Goal: Task Accomplishment & Management: Manage account settings

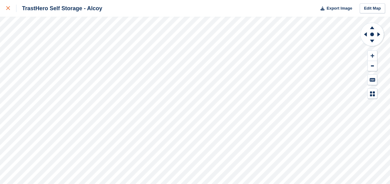
click at [3, 8] on link at bounding box center [8, 8] width 16 height 17
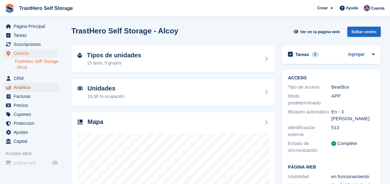
click at [33, 92] on span "Analítica" at bounding box center [32, 87] width 37 height 9
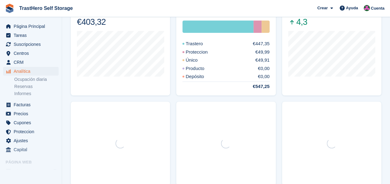
scroll to position [186, 0]
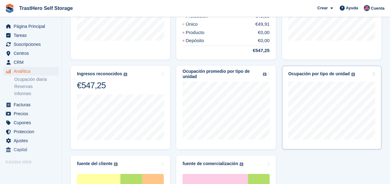
click at [363, 72] on div "Ocupación por tipo de unidad Los niveles de ocupación de sus tipos de unidades …" at bounding box center [331, 73] width 87 height 5
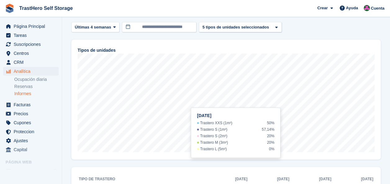
scroll to position [62, 0]
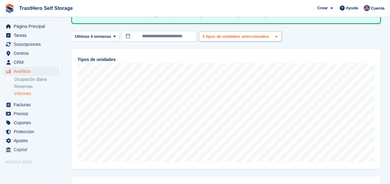
click at [250, 34] on div "5 tipos de unidades seleccionados" at bounding box center [236, 37] width 70 height 6
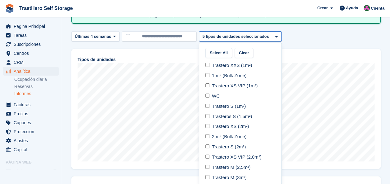
click at [213, 58] on div "Trastero XXS (1m²) 1 m² (Bulk Zone) Trastero XS VIP (1m²) WC Trastero S (1m²) T…" at bounding box center [240, 120] width 82 height 124
click at [213, 57] on button "Select All" at bounding box center [218, 53] width 27 height 10
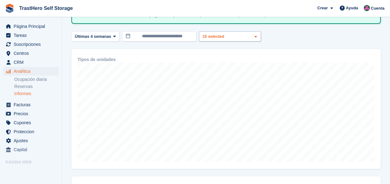
click at [220, 38] on div at bounding box center [266, 153] width 390 height 339
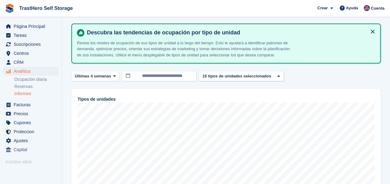
scroll to position [31, 0]
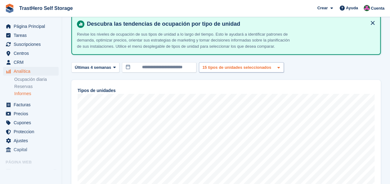
click at [235, 69] on div "15 tipos de unidades seleccionados" at bounding box center [237, 68] width 72 height 6
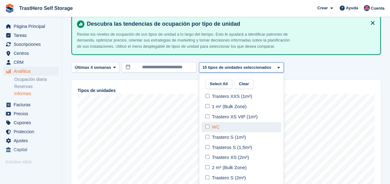
select select "*****"
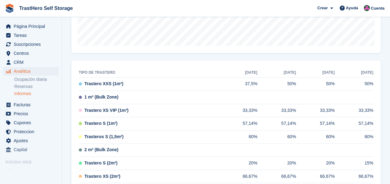
scroll to position [186, 0]
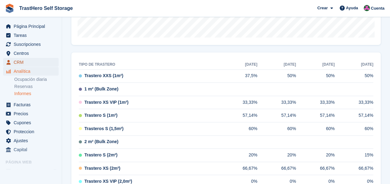
click at [36, 61] on span "CRM" at bounding box center [32, 62] width 37 height 9
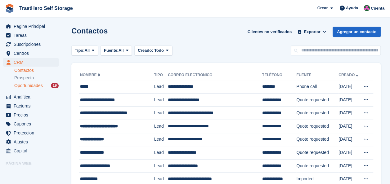
click at [29, 89] on link "Oportunidades 19" at bounding box center [36, 86] width 44 height 7
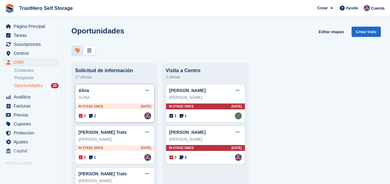
click at [107, 94] on div "Alina Editar trato Marcar como ganado Marcar como perdido Eliminar trato" at bounding box center [115, 90] width 73 height 9
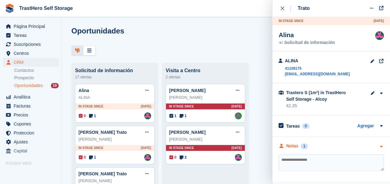
click at [298, 143] on div "Notas 1" at bounding box center [293, 146] width 29 height 7
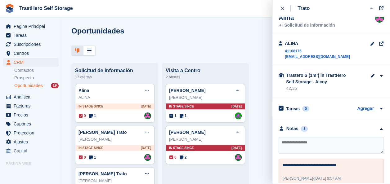
scroll to position [25, 0]
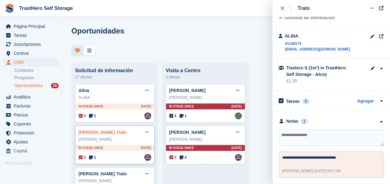
click at [104, 134] on link "Ignacio Olcina Botella Trato" at bounding box center [103, 132] width 48 height 5
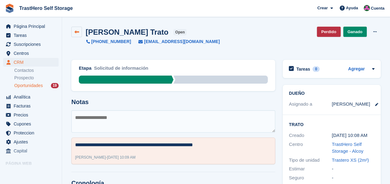
click at [76, 30] on icon at bounding box center [76, 32] width 5 height 5
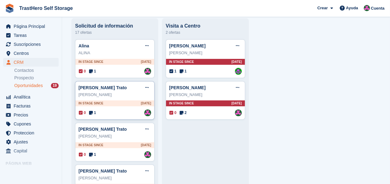
scroll to position [62, 0]
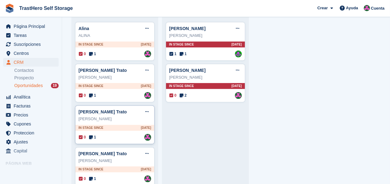
click at [112, 121] on div "Manuel Hipólito Quiroz Moncada" at bounding box center [115, 119] width 73 height 6
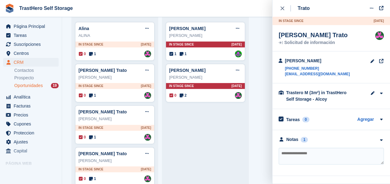
click at [295, 142] on div "**********" at bounding box center [331, 153] width 118 height 46
click at [295, 143] on div "Notas" at bounding box center [292, 140] width 12 height 7
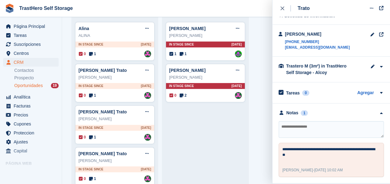
scroll to position [33, 0]
click at [334, 131] on textarea at bounding box center [331, 129] width 105 height 17
type textarea "*"
type textarea "**********"
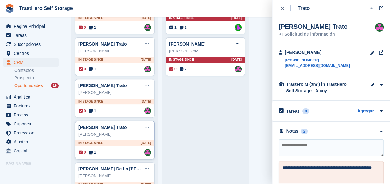
scroll to position [93, 0]
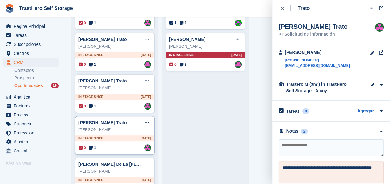
click at [115, 131] on div "Nicolae Gogoase" at bounding box center [115, 130] width 73 height 6
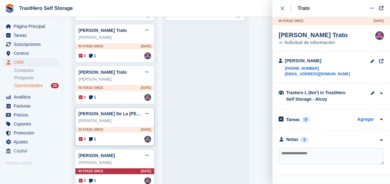
scroll to position [155, 0]
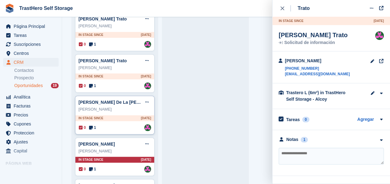
click at [115, 107] on div "Tomás Navarro De La Rosa" at bounding box center [115, 109] width 73 height 6
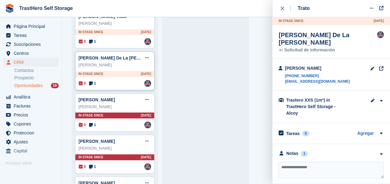
scroll to position [217, 0]
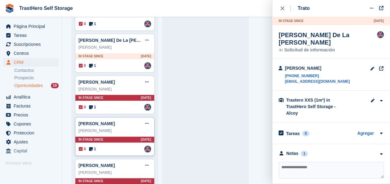
click at [109, 129] on div "Alberto Conde" at bounding box center [115, 131] width 73 height 6
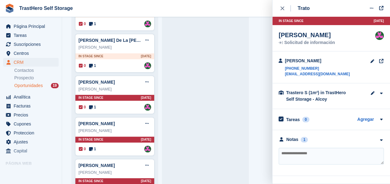
click at [300, 143] on div "**********" at bounding box center [331, 153] width 118 height 46
click at [295, 141] on div "Notas" at bounding box center [292, 140] width 12 height 7
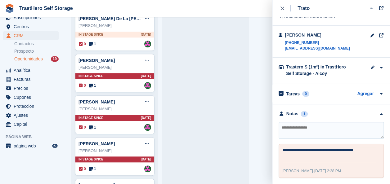
scroll to position [248, 0]
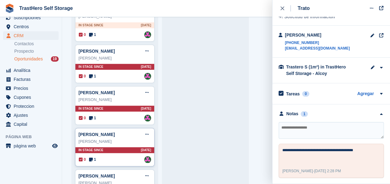
click at [113, 141] on div "pedro" at bounding box center [115, 142] width 73 height 6
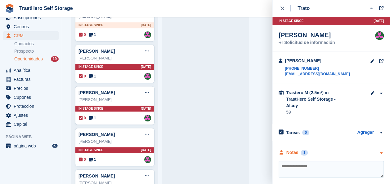
click at [299, 150] on div "Notas 1" at bounding box center [293, 153] width 29 height 7
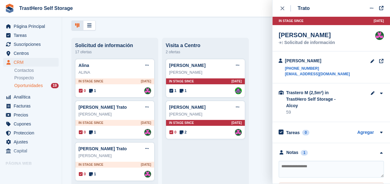
scroll to position [0, 0]
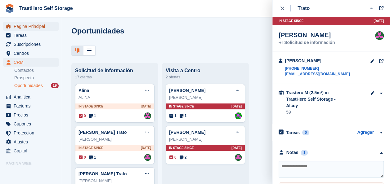
click at [36, 26] on span "Página Principal" at bounding box center [32, 26] width 37 height 9
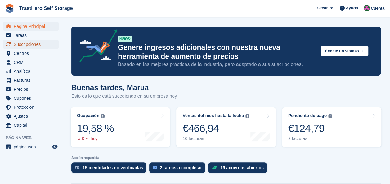
click at [30, 46] on span "Suscripciones" at bounding box center [32, 44] width 37 height 9
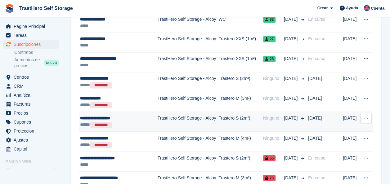
scroll to position [465, 0]
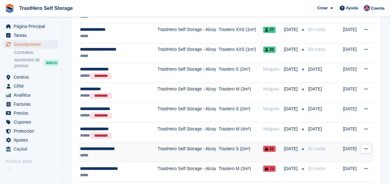
click at [187, 142] on td "TrastHero Self Storage - Alcoy" at bounding box center [188, 152] width 61 height 20
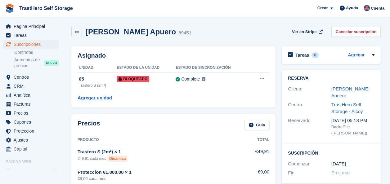
scroll to position [93, 0]
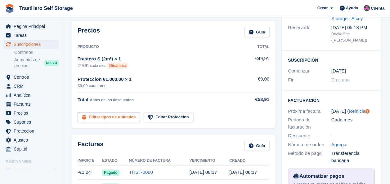
click at [99, 119] on link "Editar tipos de unidades" at bounding box center [109, 117] width 62 height 10
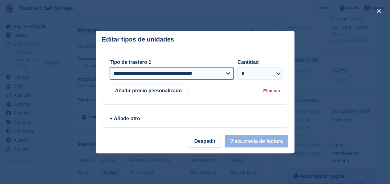
click at [168, 71] on select "**********" at bounding box center [172, 73] width 124 height 12
select select "*****"
click at [110, 67] on select "**********" at bounding box center [172, 73] width 124 height 12
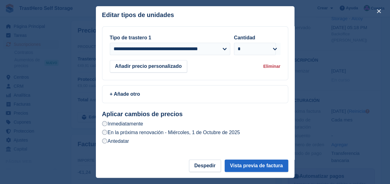
click at [181, 135] on label "En la próxima renovación - Miércoles, 1 de Octubre de 2025" at bounding box center [171, 132] width 138 height 7
click at [234, 167] on button "Vista previa de factura" at bounding box center [256, 166] width 63 height 12
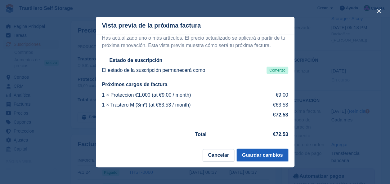
click at [250, 152] on button "Guardar cambios" at bounding box center [263, 155] width 52 height 12
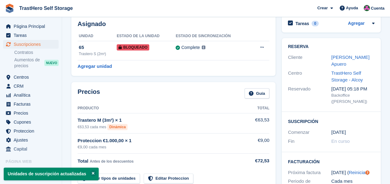
scroll to position [62, 0]
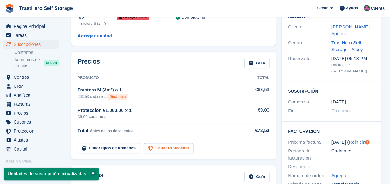
click at [166, 145] on link "Editar Proteccion" at bounding box center [169, 148] width 50 height 10
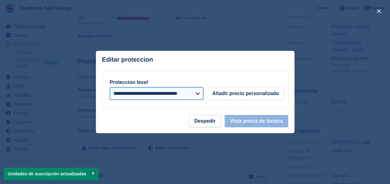
click at [161, 94] on select "**********" at bounding box center [157, 93] width 94 height 12
select select
click at [110, 87] on select "**********" at bounding box center [157, 93] width 94 height 12
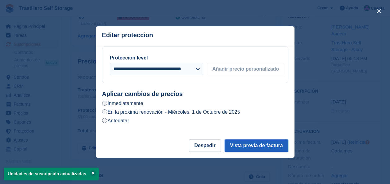
click at [260, 144] on button "Vista previa de factura" at bounding box center [256, 146] width 63 height 12
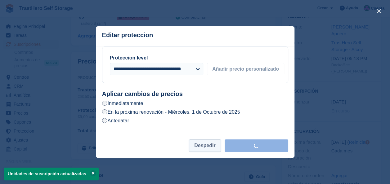
click at [201, 146] on button "Despedir" at bounding box center [205, 146] width 32 height 12
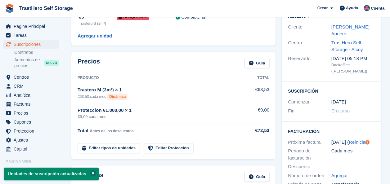
click at [90, 173] on button at bounding box center [93, 173] width 6 height 6
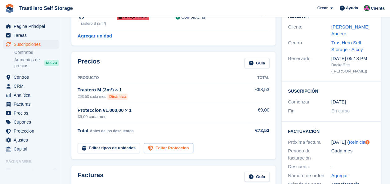
click at [163, 146] on link "Editar Proteccion" at bounding box center [169, 148] width 50 height 10
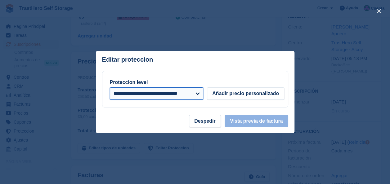
click at [163, 96] on select "**********" at bounding box center [157, 93] width 94 height 12
select select
click at [110, 87] on select "**********" at bounding box center [157, 93] width 94 height 12
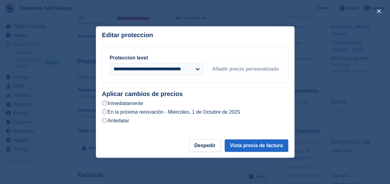
click at [140, 113] on label "En la próxima renovación - Miércoles, 1 de Octubre de 2025" at bounding box center [171, 112] width 138 height 7
click at [260, 143] on button "Vista previa de factura" at bounding box center [256, 146] width 63 height 12
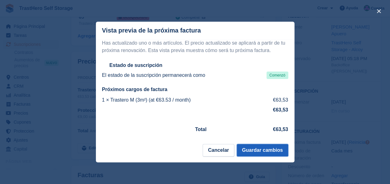
click at [261, 152] on button "Guardar cambios" at bounding box center [263, 150] width 52 height 12
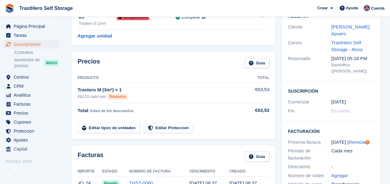
drag, startPoint x: 123, startPoint y: 89, endPoint x: 77, endPoint y: 93, distance: 46.7
click at [77, 93] on div "Precios Guía Producto Total Trastero M (3m²) × 1 €63,53 cada mes Dinámica €63,5…" at bounding box center [173, 95] width 204 height 87
click at [224, 109] on div "Total Antes de los descuentos" at bounding box center [163, 110] width 171 height 7
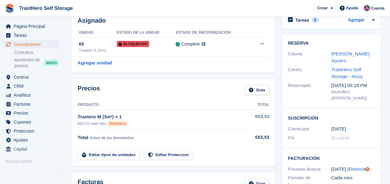
scroll to position [0, 0]
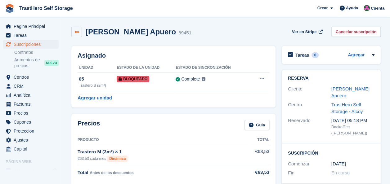
click at [79, 30] on link at bounding box center [76, 32] width 11 height 11
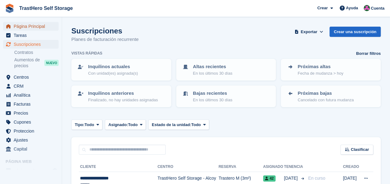
click at [27, 29] on span "Página Principal" at bounding box center [32, 26] width 37 height 9
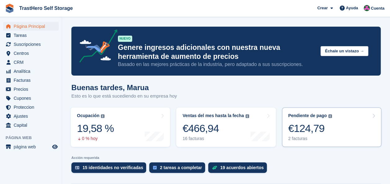
click at [334, 109] on link "Pendiente de pago El saldo total pendiente de todas las facturas abiertas. €124…" at bounding box center [331, 127] width 99 height 39
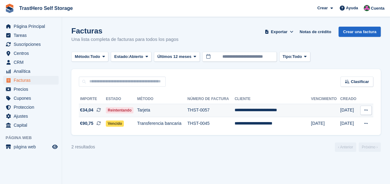
click at [130, 112] on span "Reintentando" at bounding box center [120, 110] width 28 height 6
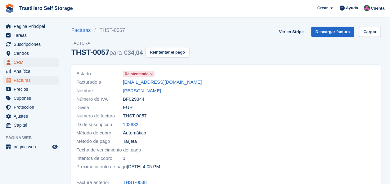
click at [26, 65] on span "CRM" at bounding box center [32, 62] width 37 height 9
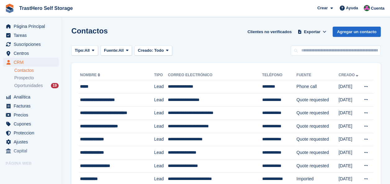
click at [25, 86] on span "Oportunidades" at bounding box center [28, 86] width 29 height 6
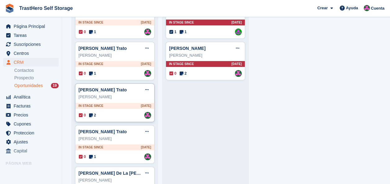
scroll to position [62, 0]
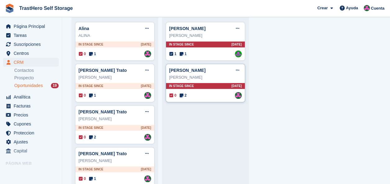
click at [209, 69] on div "[PERSON_NAME] Editar trato Marcar como ganado Marcar como perdido Eliminar trato" at bounding box center [205, 70] width 73 height 9
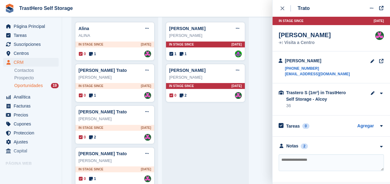
click at [333, 161] on textarea at bounding box center [331, 163] width 105 height 17
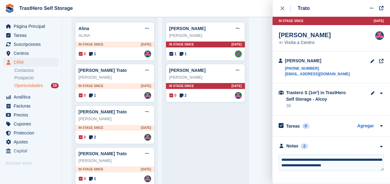
type textarea "**********"
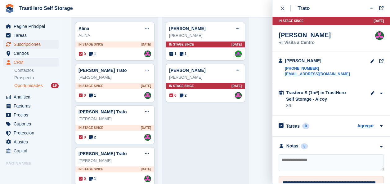
click at [38, 40] on span "Suscripciones" at bounding box center [32, 44] width 37 height 9
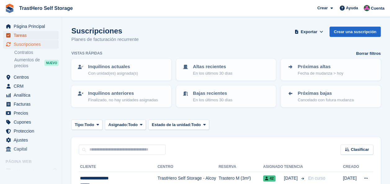
click at [36, 37] on span "Tareas" at bounding box center [32, 35] width 37 height 9
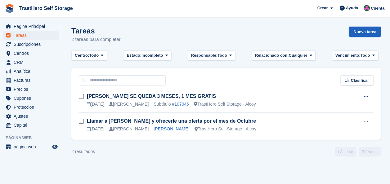
click at [363, 31] on link "Nueva tarea" at bounding box center [365, 32] width 32 height 10
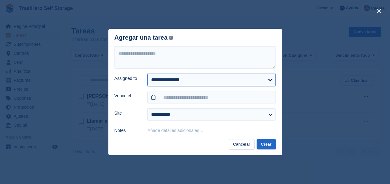
click at [186, 81] on select "**********" at bounding box center [211, 80] width 128 height 12
select select "****"
click at [147, 74] on select "**********" at bounding box center [211, 80] width 128 height 12
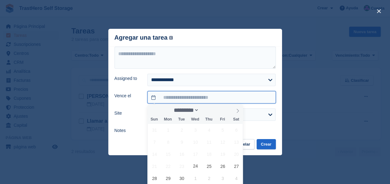
click at [187, 99] on input "text" at bounding box center [211, 97] width 128 height 12
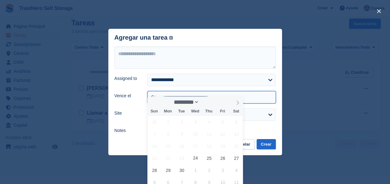
scroll to position [12, 0]
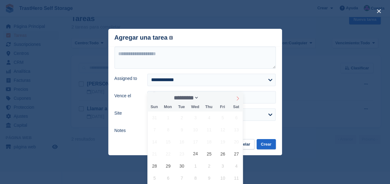
click at [236, 99] on icon at bounding box center [238, 98] width 4 height 4
select select "*"
click at [198, 164] on span "29" at bounding box center [195, 166] width 12 height 12
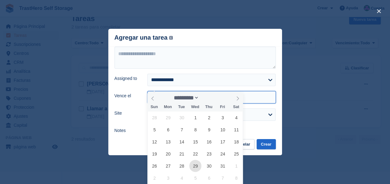
type input "**********"
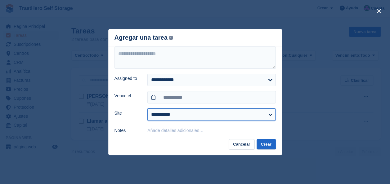
click at [189, 110] on select "**********" at bounding box center [211, 115] width 128 height 12
select select "****"
click at [147, 109] on select "**********" at bounding box center [211, 115] width 128 height 12
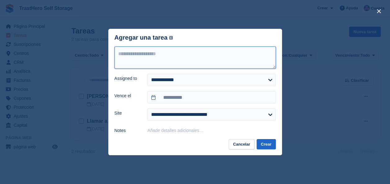
click at [185, 59] on textarea at bounding box center [194, 58] width 161 height 22
type textarea "**********"
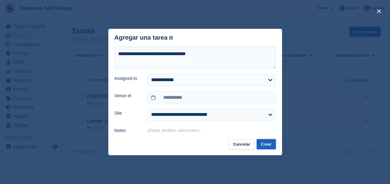
click at [267, 146] on button "Crear" at bounding box center [266, 144] width 19 height 10
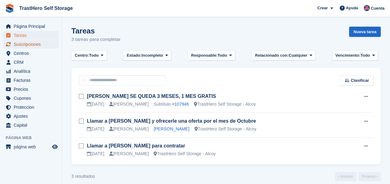
click at [36, 42] on span "Suscripciones" at bounding box center [32, 44] width 37 height 9
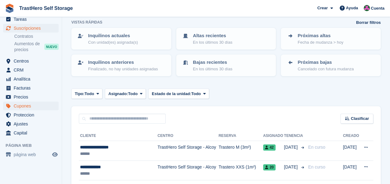
scroll to position [25, 0]
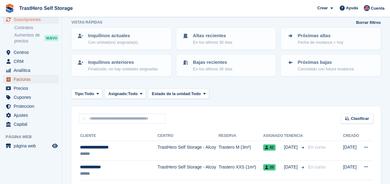
click at [33, 80] on span "Facturas" at bounding box center [32, 79] width 37 height 9
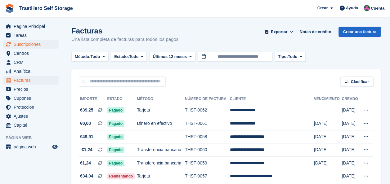
click at [21, 40] on ul "Tareas" at bounding box center [31, 35] width 62 height 9
click at [22, 42] on span "Suscripciones" at bounding box center [32, 44] width 37 height 9
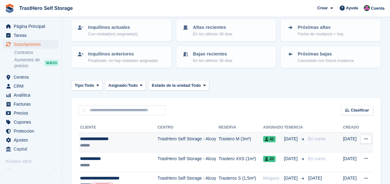
scroll to position [62, 0]
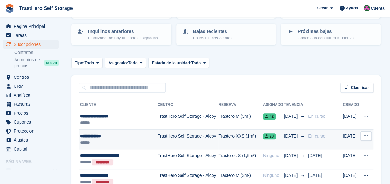
click at [138, 134] on div "**********" at bounding box center [117, 136] width 74 height 7
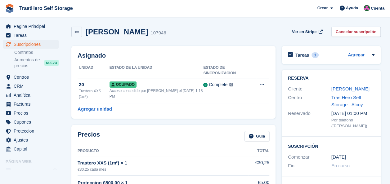
scroll to position [62, 0]
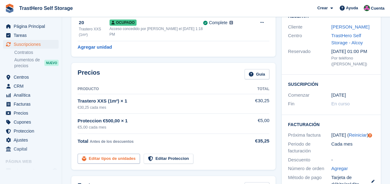
click at [125, 154] on link "Editar tipos de unidades" at bounding box center [109, 159] width 62 height 10
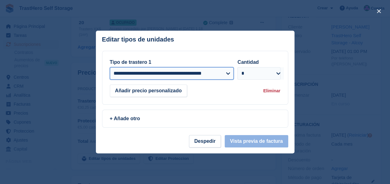
click at [202, 78] on select "**********" at bounding box center [172, 73] width 124 height 12
click at [195, 72] on select "**********" at bounding box center [172, 73] width 124 height 12
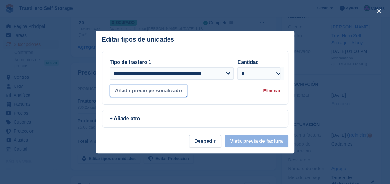
click at [167, 87] on button "Añadir precio personalizado" at bounding box center [148, 91] width 77 height 12
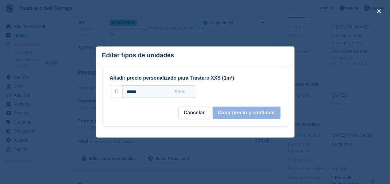
drag, startPoint x: 161, startPoint y: 91, endPoint x: 122, endPoint y: 92, distance: 39.1
click at [123, 92] on input "*****" at bounding box center [159, 92] width 72 height 12
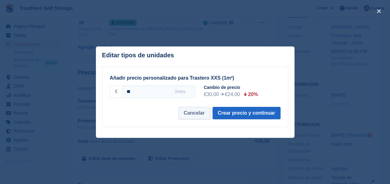
type input "**"
click at [191, 119] on button "Cancelar" at bounding box center [194, 113] width 32 height 12
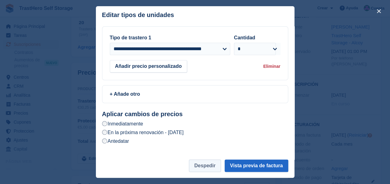
click at [199, 165] on button "Despedir" at bounding box center [205, 166] width 32 height 12
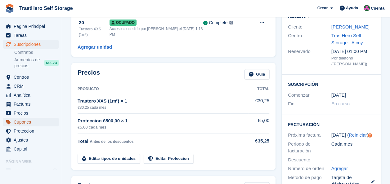
click at [30, 122] on span "Cupones" at bounding box center [32, 122] width 37 height 9
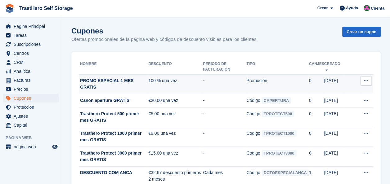
click at [361, 82] on button at bounding box center [365, 80] width 11 height 9
click at [233, 80] on td "-" at bounding box center [224, 84] width 43 height 20
click at [265, 81] on td "Promoción" at bounding box center [277, 84] width 63 height 20
click at [102, 77] on td "PROMO ESPECIAL 1 MES GRATIS" at bounding box center [114, 84] width 70 height 20
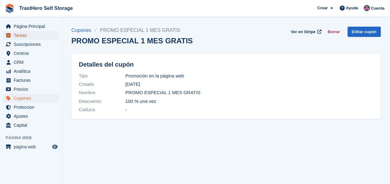
click at [34, 35] on span "Tareas" at bounding box center [32, 35] width 37 height 9
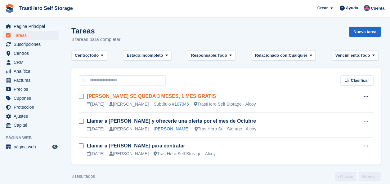
click at [159, 96] on link "JAVIER SE QUEDA 3 MESES, 1 MES GRATIS" at bounding box center [151, 96] width 129 height 5
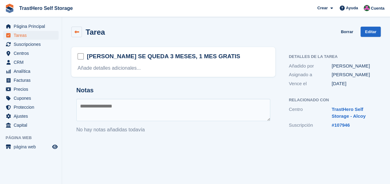
click at [76, 31] on icon at bounding box center [76, 32] width 5 height 5
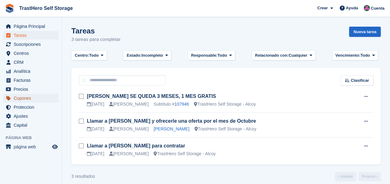
click at [33, 96] on span "Cupones" at bounding box center [32, 98] width 37 height 9
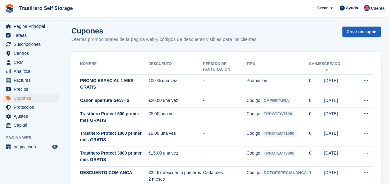
click at [375, 32] on link "Crear un cupón" at bounding box center [361, 32] width 38 height 10
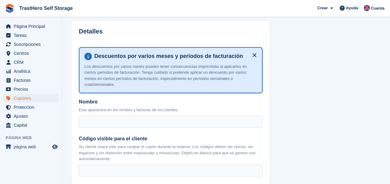
scroll to position [124, 0]
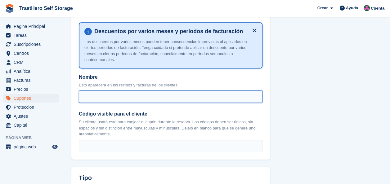
click at [199, 93] on input "Nombre" at bounding box center [171, 97] width 184 height 12
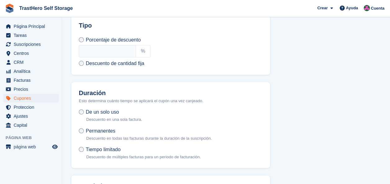
scroll to position [279, 0]
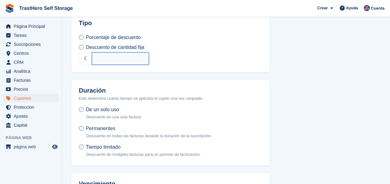
click at [101, 52] on input "text" at bounding box center [120, 58] width 57 height 12
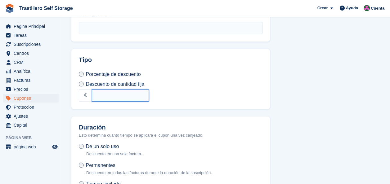
scroll to position [217, 0]
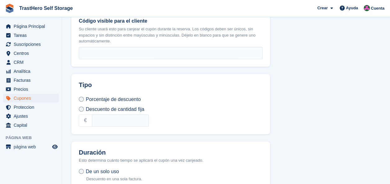
click at [100, 97] on span "Porcentaje de descuento" at bounding box center [113, 99] width 55 height 5
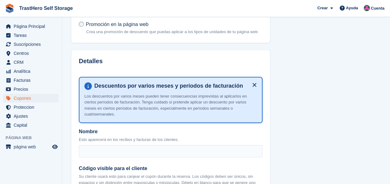
scroll to position [0, 0]
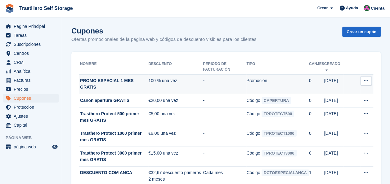
click at [232, 78] on td "-" at bounding box center [224, 84] width 43 height 20
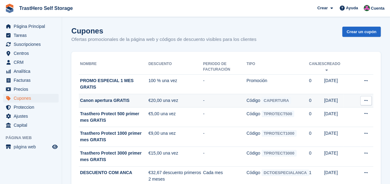
click at [231, 94] on td "-" at bounding box center [224, 100] width 43 height 13
click at [161, 94] on td "€20,00 una vez" at bounding box center [175, 100] width 55 height 13
click at [365, 99] on icon at bounding box center [365, 101] width 3 height 4
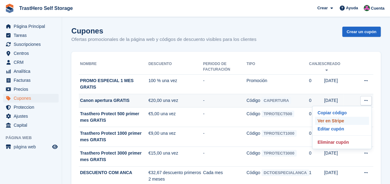
click at [343, 117] on p "Ver en Stripe" at bounding box center [342, 121] width 54 height 8
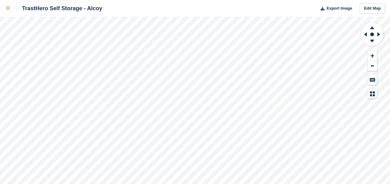
click at [4, 9] on link at bounding box center [8, 8] width 16 height 17
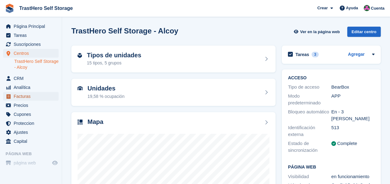
click at [22, 99] on span "Facturas" at bounding box center [32, 96] width 37 height 9
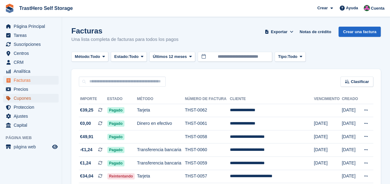
click at [25, 100] on span "Cupones" at bounding box center [32, 98] width 37 height 9
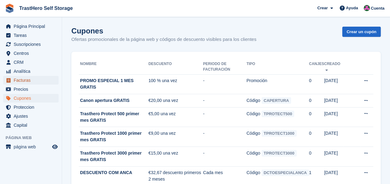
click at [36, 81] on span "Facturas" at bounding box center [32, 80] width 37 height 9
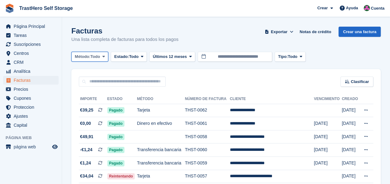
click at [105, 55] on icon at bounding box center [103, 57] width 2 height 4
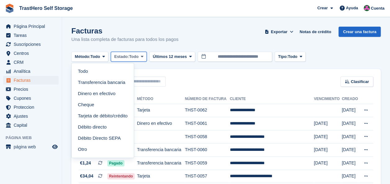
click at [132, 55] on span "Todo" at bounding box center [134, 57] width 10 height 6
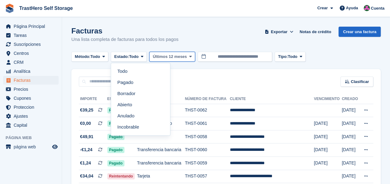
click at [173, 57] on span "Últimos 12 meses" at bounding box center [170, 57] width 34 height 6
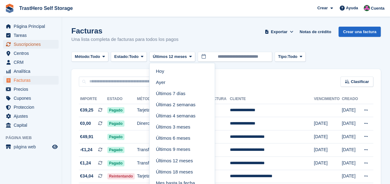
click at [45, 42] on span "Suscripciones" at bounding box center [32, 44] width 37 height 9
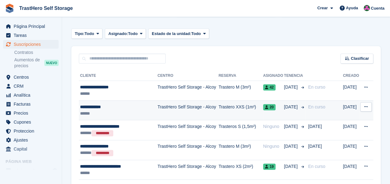
scroll to position [93, 0]
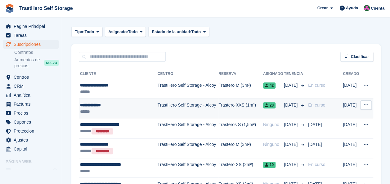
click at [180, 99] on td "TrastHero Self Storage - Alcoy" at bounding box center [188, 109] width 61 height 20
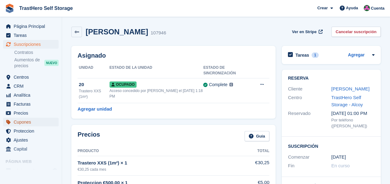
click at [45, 123] on span "Cupones" at bounding box center [32, 122] width 37 height 9
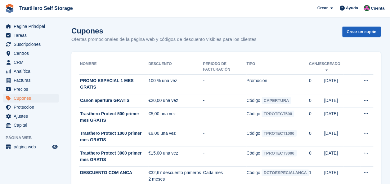
click at [350, 35] on link "Crear un cupón" at bounding box center [361, 32] width 38 height 10
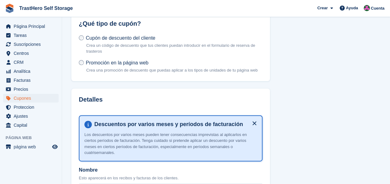
scroll to position [93, 0]
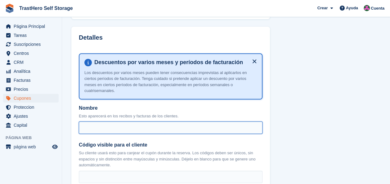
click at [182, 122] on input "Nombre" at bounding box center [171, 128] width 184 height 12
type input "*"
drag, startPoint x: 112, startPoint y: 120, endPoint x: 78, endPoint y: 119, distance: 34.5
click at [77, 119] on div "**********" at bounding box center [170, 116] width 199 height 150
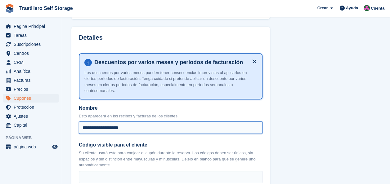
click at [110, 122] on input "**********" at bounding box center [171, 128] width 184 height 12
click at [115, 122] on input "**********" at bounding box center [171, 128] width 184 height 12
drag, startPoint x: 117, startPoint y: 121, endPoint x: 117, endPoint y: 125, distance: 4.3
click at [117, 122] on input "**********" at bounding box center [171, 128] width 184 height 12
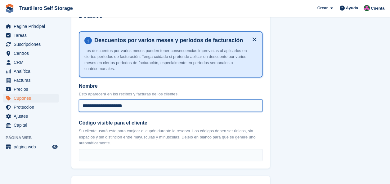
scroll to position [155, 0]
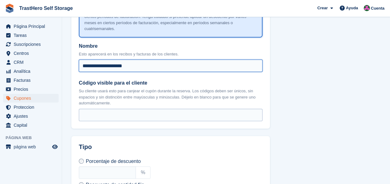
type input "**********"
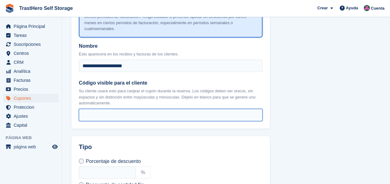
click at [124, 109] on input "Código visible para el cliente" at bounding box center [171, 115] width 184 height 12
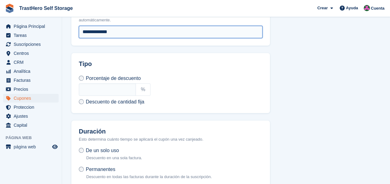
scroll to position [248, 0]
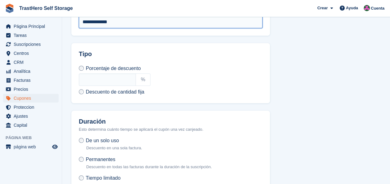
type input "**********"
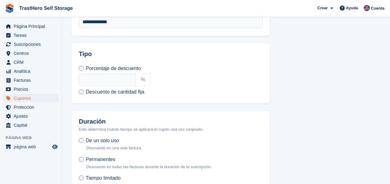
click at [100, 89] on span "Descuento de cantidad fija" at bounding box center [115, 91] width 59 height 5
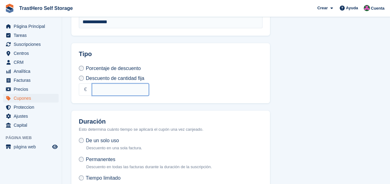
click at [109, 87] on input "text" at bounding box center [120, 89] width 57 height 12
type input "*"
click at [313, 59] on section "Crear un cupón ¿Qué tipo de cupón? Cupón de descuento del cliente Crea un códig…" at bounding box center [226, 18] width 328 height 533
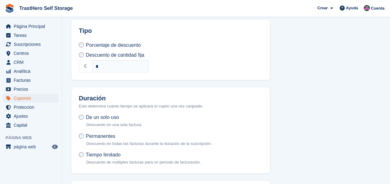
scroll to position [340, 0]
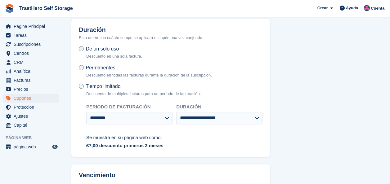
click at [83, 46] on label "De un solo uso Descuento en una sola factura." at bounding box center [110, 54] width 63 height 16
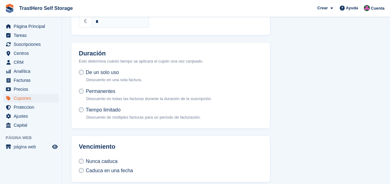
scroll to position [309, 0]
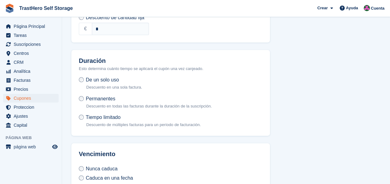
click at [98, 96] on span "Permanentes" at bounding box center [100, 98] width 29 height 5
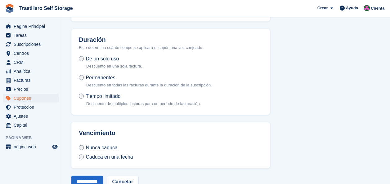
scroll to position [340, 0]
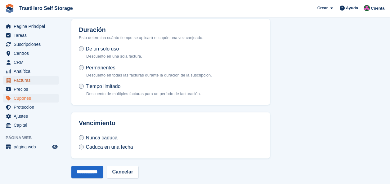
click at [30, 79] on span "Facturas" at bounding box center [32, 80] width 37 height 9
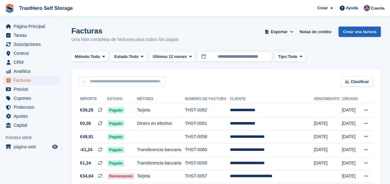
click at [353, 32] on link "Crear una factura" at bounding box center [360, 32] width 42 height 10
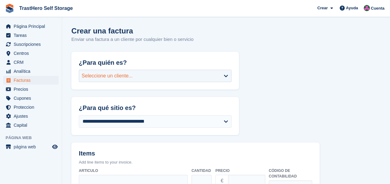
click at [163, 81] on div "Seleccione un cliente..." at bounding box center [155, 76] width 153 height 12
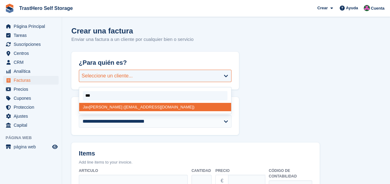
type input "****"
click at [139, 108] on div "[PERSON_NAME] er [PERSON_NAME] ([EMAIL_ADDRESS][DOMAIN_NAME])" at bounding box center [155, 107] width 152 height 8
select select "******"
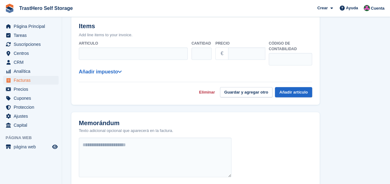
scroll to position [155, 0]
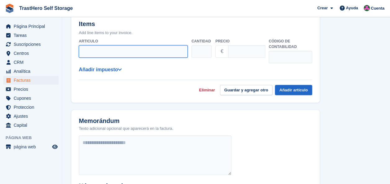
click at [132, 51] on input "Articulo" at bounding box center [133, 51] width 109 height 12
type input "**********"
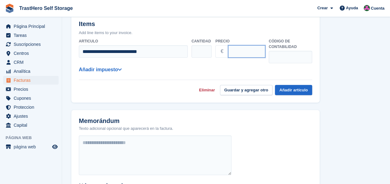
click at [242, 51] on input "Precio" at bounding box center [246, 51] width 37 height 12
type input "**"
click at [112, 71] on link "Añadir impuesto" at bounding box center [100, 69] width 43 height 5
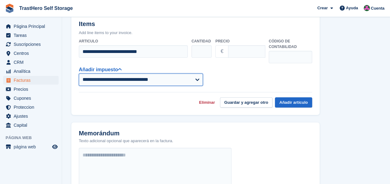
click at [114, 82] on select "**********" at bounding box center [141, 80] width 124 height 12
select select "****"
click at [79, 74] on select "**********" at bounding box center [141, 80] width 124 height 12
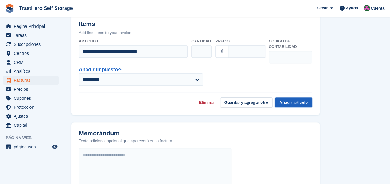
click at [298, 105] on button "Añadir artículo" at bounding box center [293, 102] width 37 height 10
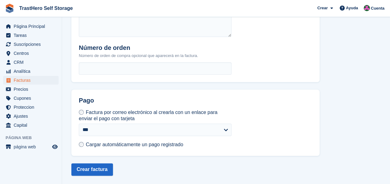
scroll to position [282, 0]
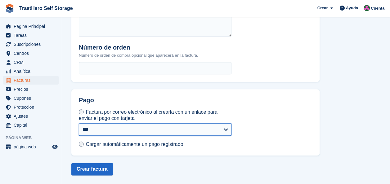
click at [189, 124] on select "**********" at bounding box center [155, 129] width 153 height 12
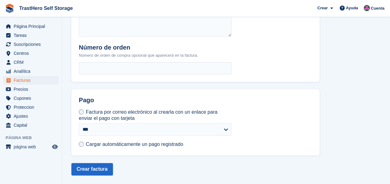
click at [269, 108] on div "**********" at bounding box center [195, 122] width 248 height 66
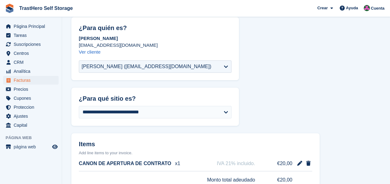
scroll to position [0, 0]
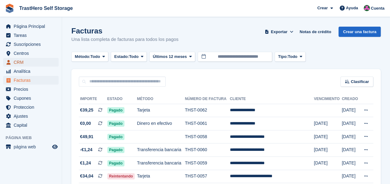
click at [32, 62] on span "CRM" at bounding box center [32, 62] width 37 height 9
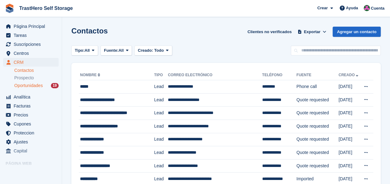
click at [36, 87] on span "Oportunidades" at bounding box center [28, 86] width 29 height 6
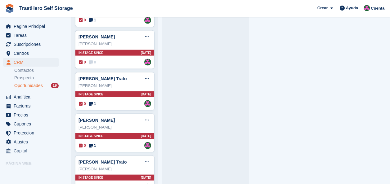
scroll to position [590, 0]
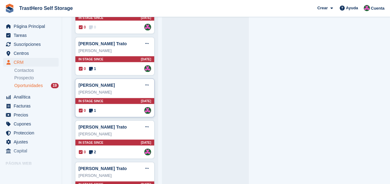
click at [92, 109] on icon at bounding box center [91, 111] width 4 height 4
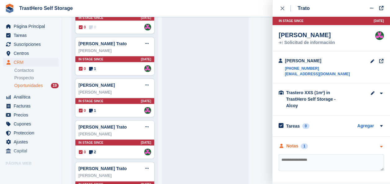
click at [298, 143] on div "Notas 1" at bounding box center [293, 146] width 29 height 7
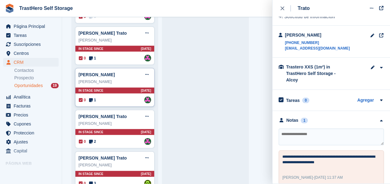
scroll to position [609, 0]
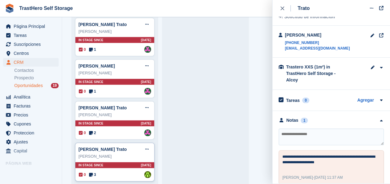
click at [110, 154] on div "Jorge Tortosa" at bounding box center [115, 157] width 73 height 6
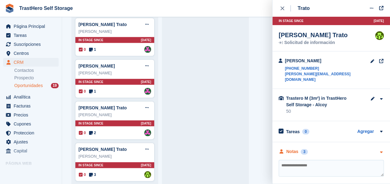
click at [295, 149] on div "Notas" at bounding box center [292, 152] width 12 height 7
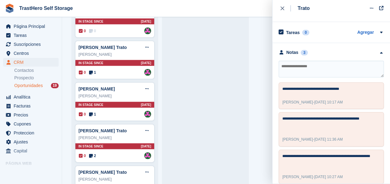
scroll to position [578, 0]
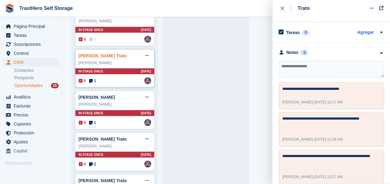
click at [98, 53] on link "Josefa Martínez Castaño Trato" at bounding box center [103, 55] width 48 height 5
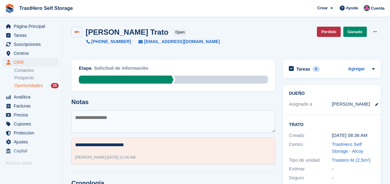
click at [77, 27] on link at bounding box center [76, 32] width 11 height 11
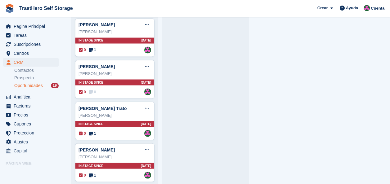
scroll to position [516, 0]
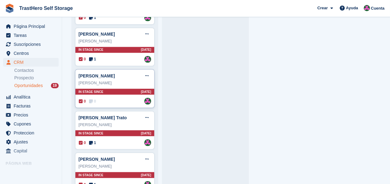
click at [114, 76] on div "raul sanchez Trato Editar trato Marcar como ganado Marcar como perdido Eliminar…" at bounding box center [115, 75] width 73 height 9
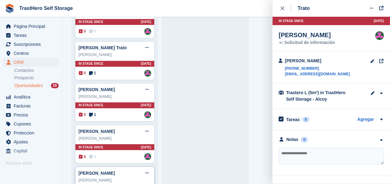
scroll to position [423, 0]
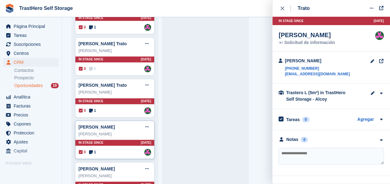
click at [107, 131] on div "SANTIAGO PÉREZ MARTÍN" at bounding box center [115, 134] width 73 height 6
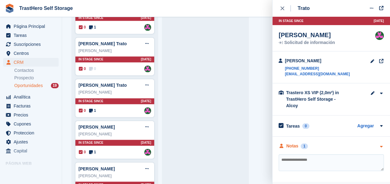
click at [302, 144] on div "1" at bounding box center [304, 147] width 7 height 6
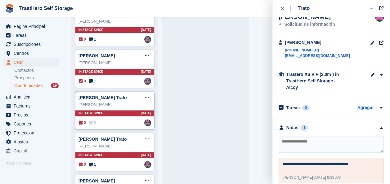
scroll to position [361, 0]
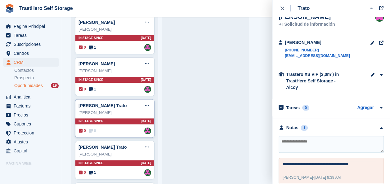
click at [115, 107] on div "Santi Palacios Trato Editar trato Marcar como ganado Marcar como perdido Elimin…" at bounding box center [115, 105] width 73 height 9
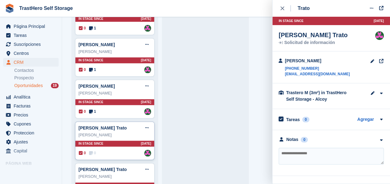
scroll to position [330, 0]
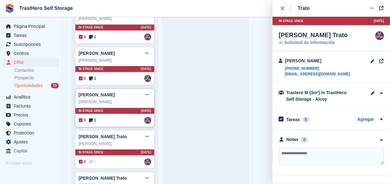
click at [104, 101] on div "Enrique Gisbert Gutierrez" at bounding box center [115, 102] width 73 height 6
click at [285, 140] on div "Notas 1" at bounding box center [293, 140] width 29 height 7
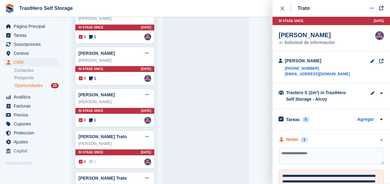
scroll to position [31, 0]
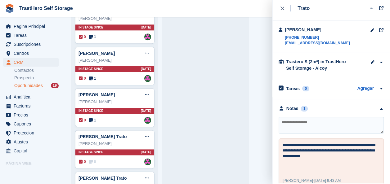
click at [303, 128] on textarea at bounding box center [331, 125] width 105 height 17
type textarea "*"
type textarea "**********"
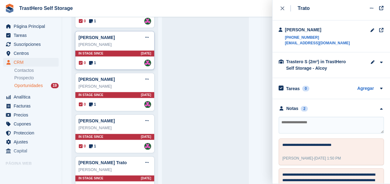
scroll to position [267, 0]
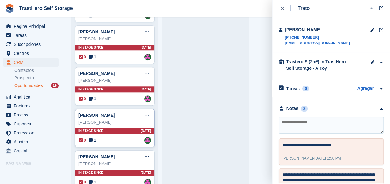
click at [99, 119] on div "pedro" at bounding box center [115, 122] width 73 height 6
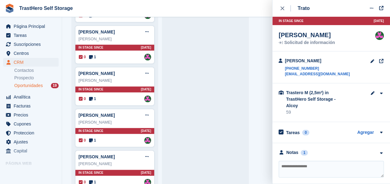
click at [289, 152] on div "**********" at bounding box center [331, 166] width 118 height 46
click at [295, 150] on div "Notas" at bounding box center [292, 153] width 12 height 7
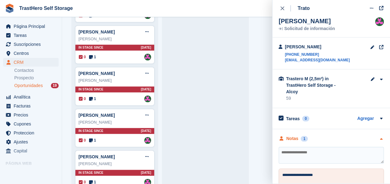
scroll to position [25, 0]
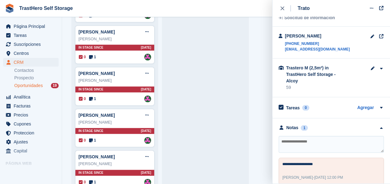
click at [308, 140] on textarea at bounding box center [331, 144] width 105 height 17
click at [99, 80] on div "Alberto Conde" at bounding box center [115, 81] width 73 height 6
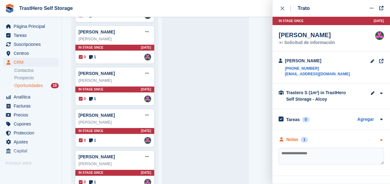
click at [291, 138] on div "Notas" at bounding box center [292, 140] width 12 height 7
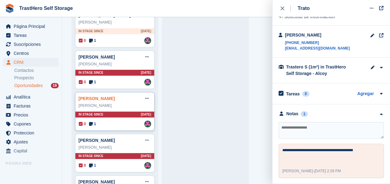
scroll to position [205, 0]
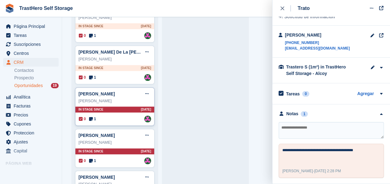
click at [97, 100] on div "María Ángeles Ostiz" at bounding box center [115, 101] width 73 height 6
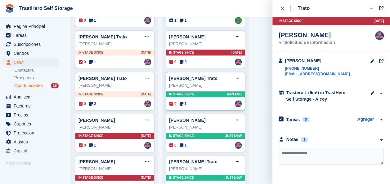
scroll to position [25, 0]
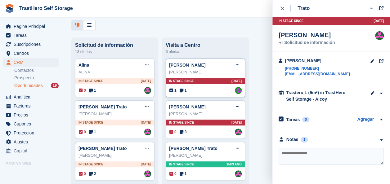
click at [199, 74] on div "Maria Isabel López Bordera" at bounding box center [205, 72] width 73 height 6
click at [297, 139] on div "Notas" at bounding box center [292, 140] width 12 height 7
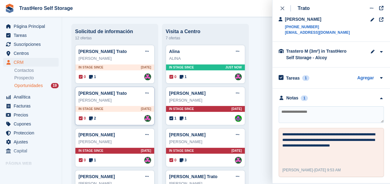
scroll to position [30, 0]
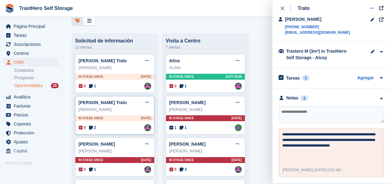
click at [119, 109] on div "Manuel Hipólito Quiroz Moncada" at bounding box center [115, 110] width 73 height 6
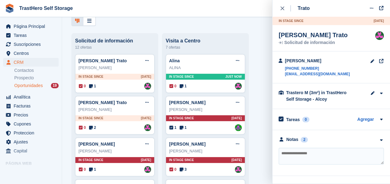
click at [299, 143] on div "**********" at bounding box center [331, 153] width 118 height 46
click at [297, 143] on div "Notas" at bounding box center [292, 140] width 12 height 7
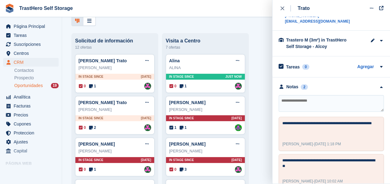
scroll to position [62, 0]
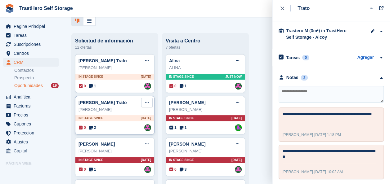
click at [148, 101] on button at bounding box center [146, 102] width 11 height 9
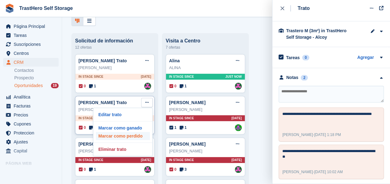
click at [128, 135] on p "Marcar como perdido" at bounding box center [123, 136] width 54 height 8
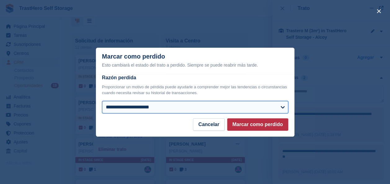
click at [171, 109] on select "**********" at bounding box center [195, 107] width 186 height 12
select select "**********"
click at [102, 101] on select "**********" at bounding box center [195, 107] width 186 height 12
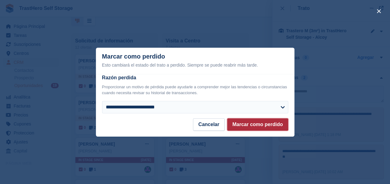
click at [258, 125] on button "Marcar como perdido" at bounding box center [257, 125] width 61 height 12
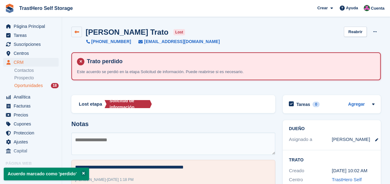
click at [73, 32] on link at bounding box center [76, 32] width 11 height 11
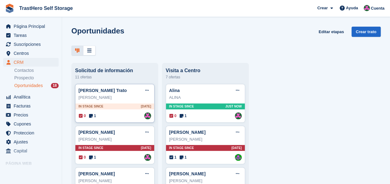
click at [106, 97] on div "[PERSON_NAME]" at bounding box center [115, 98] width 73 height 6
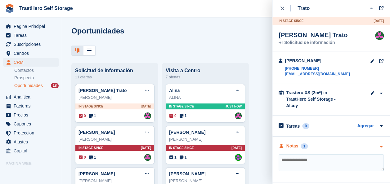
click at [289, 142] on div "**********" at bounding box center [331, 160] width 118 height 46
drag, startPoint x: 289, startPoint y: 142, endPoint x: 289, endPoint y: 139, distance: 3.4
click at [289, 143] on div "Notas" at bounding box center [292, 146] width 12 height 7
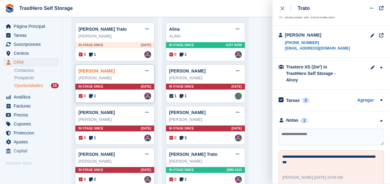
scroll to position [62, 0]
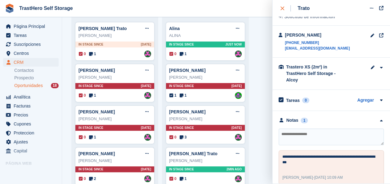
click at [286, 8] on div "close" at bounding box center [285, 8] width 10 height 6
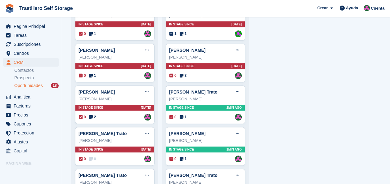
scroll to position [124, 0]
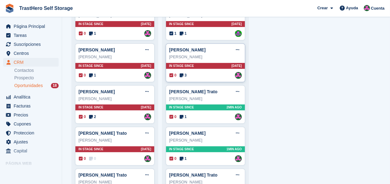
click at [208, 55] on div "[PERSON_NAME]" at bounding box center [205, 57] width 73 height 6
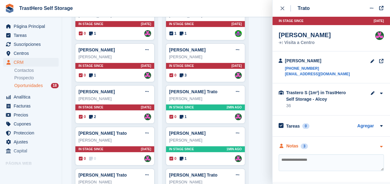
click at [290, 144] on div "Notas" at bounding box center [292, 146] width 12 height 7
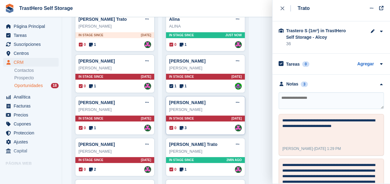
scroll to position [62, 0]
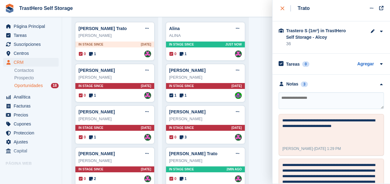
click at [285, 7] on div "close" at bounding box center [285, 8] width 10 height 6
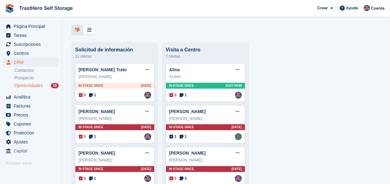
scroll to position [0, 0]
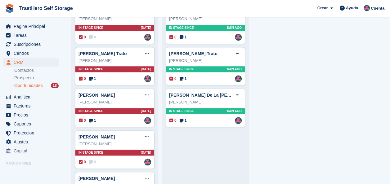
scroll to position [310, 0]
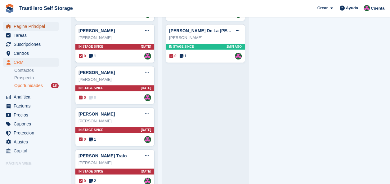
click at [22, 24] on span "Página Principal" at bounding box center [32, 26] width 37 height 9
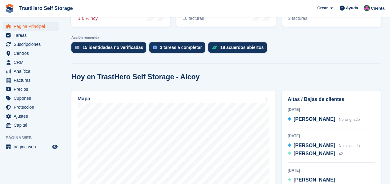
scroll to position [124, 0]
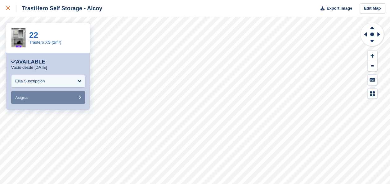
click at [6, 7] on icon at bounding box center [8, 8] width 4 height 4
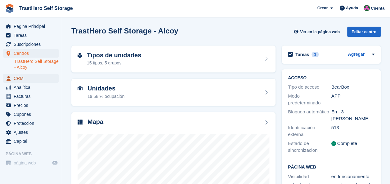
click at [32, 80] on span "CRM" at bounding box center [32, 78] width 37 height 9
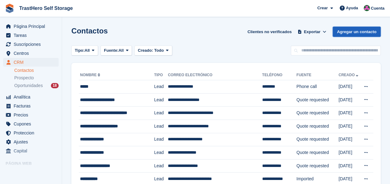
click at [348, 35] on link "Agregar un contacto" at bounding box center [357, 32] width 48 height 10
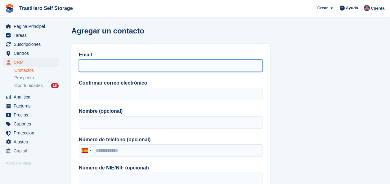
click at [202, 69] on input "Email" at bounding box center [171, 66] width 184 height 12
drag, startPoint x: 183, startPoint y: 69, endPoint x: 40, endPoint y: 74, distance: 143.1
type input "**********"
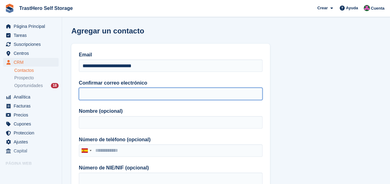
click at [123, 95] on input "Confirmar correo electrónico" at bounding box center [171, 94] width 184 height 12
paste input "**********"
type input "**********"
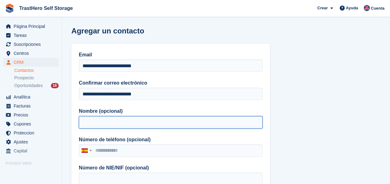
click at [125, 119] on input "Nombre (opcional)" at bounding box center [171, 122] width 184 height 12
type input "*"
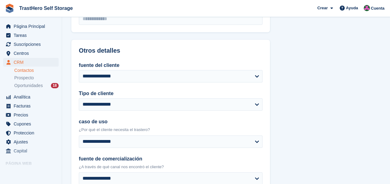
scroll to position [362, 0]
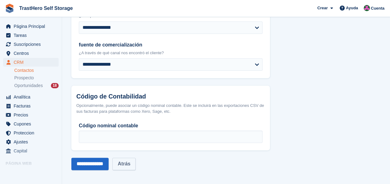
type input "**"
click at [133, 164] on link "Atrás" at bounding box center [123, 164] width 23 height 12
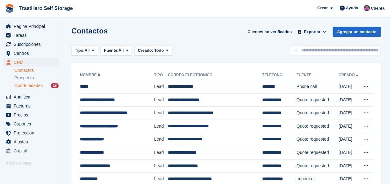
click at [28, 87] on span "Oportunidades" at bounding box center [28, 86] width 29 height 6
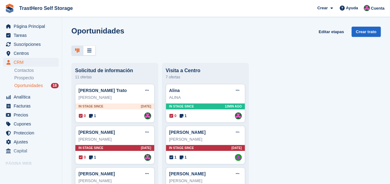
click at [80, 50] on div at bounding box center [77, 51] width 12 height 10
click at [86, 52] on div at bounding box center [89, 51] width 12 height 10
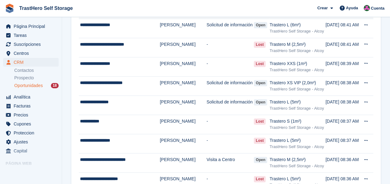
scroll to position [372, 0]
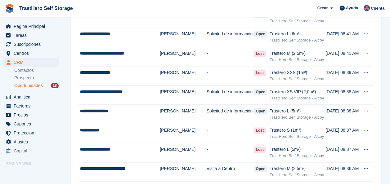
click at [184, 9] on td "SIN DEFINIR" at bounding box center [183, 1] width 47 height 13
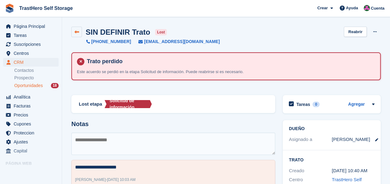
click at [74, 34] on icon at bounding box center [76, 32] width 5 height 5
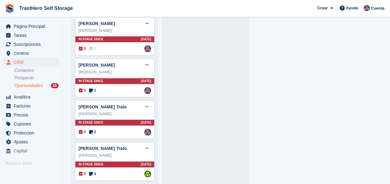
scroll to position [361, 0]
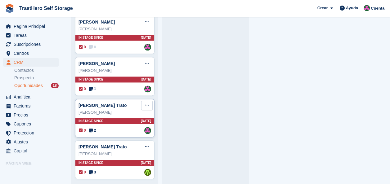
click at [147, 103] on icon at bounding box center [146, 105] width 3 height 4
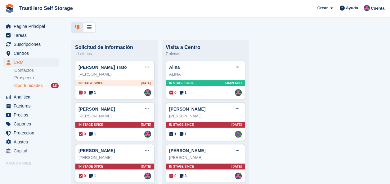
scroll to position [0, 0]
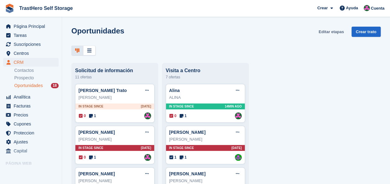
click at [329, 32] on link "Editar etapas" at bounding box center [331, 32] width 30 height 10
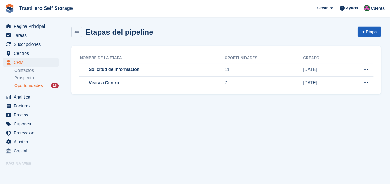
click at [377, 29] on link "+ Etapa" at bounding box center [369, 32] width 23 height 10
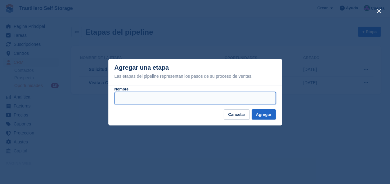
click at [237, 101] on input "Nombre" at bounding box center [194, 98] width 161 height 12
type input "*"
type input "**********"
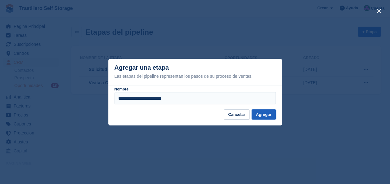
click at [267, 114] on button "Agregar" at bounding box center [264, 115] width 24 height 10
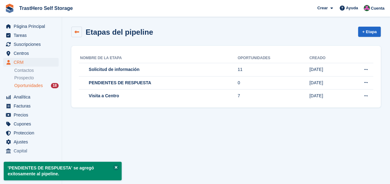
click at [79, 34] on link at bounding box center [76, 32] width 11 height 11
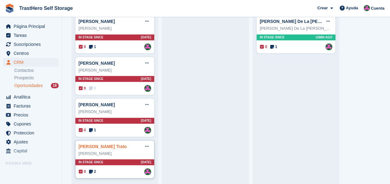
scroll to position [278, 0]
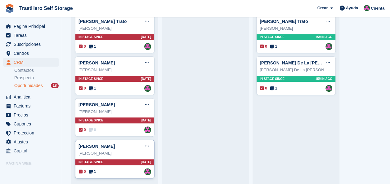
click at [99, 168] on div "0 1 Asignado a Marua Grioui" at bounding box center [115, 171] width 72 height 7
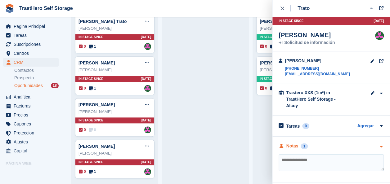
click at [293, 143] on div "Notas" at bounding box center [292, 146] width 12 height 7
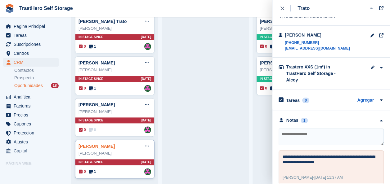
scroll to position [237, 0]
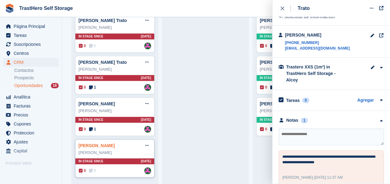
click at [100, 145] on link "[PERSON_NAME]" at bounding box center [97, 145] width 36 height 5
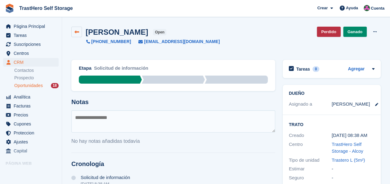
click at [74, 31] on icon at bounding box center [76, 32] width 5 height 5
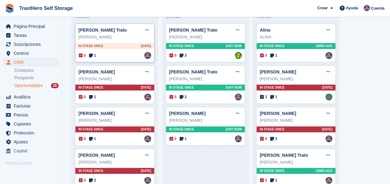
scroll to position [93, 0]
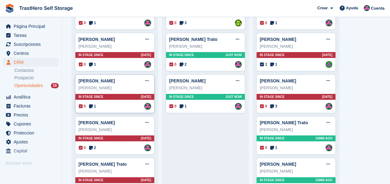
click at [114, 86] on div "[PERSON_NAME]" at bounding box center [115, 88] width 73 height 6
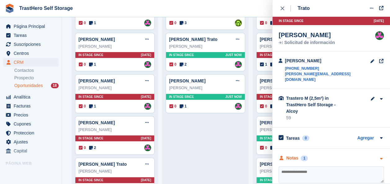
click at [298, 155] on div "Notas 1" at bounding box center [293, 158] width 29 height 7
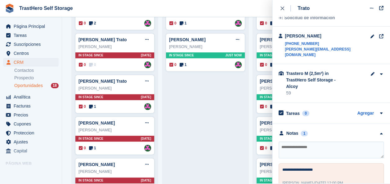
scroll to position [195, 0]
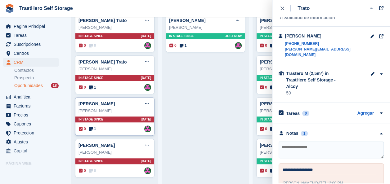
click at [92, 128] on icon at bounding box center [91, 129] width 4 height 4
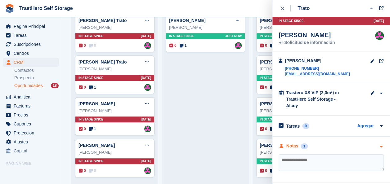
click at [286, 143] on div "Notas" at bounding box center [292, 146] width 12 height 7
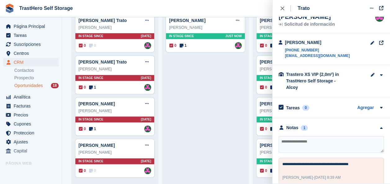
scroll to position [164, 0]
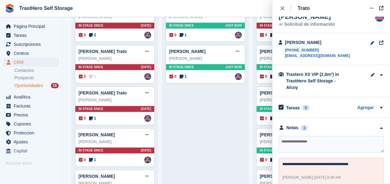
click at [209, 107] on div "[PERSON_NAME] Trato Editar trato Marcar como ganado Marcar como perdido Elimina…" at bounding box center [205, 66] width 79 height 292
click at [284, 8] on icon "close" at bounding box center [282, 9] width 4 height 4
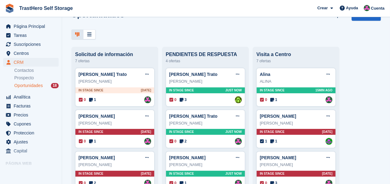
scroll to position [0, 0]
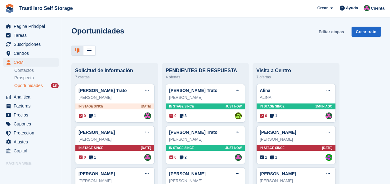
click at [335, 31] on link "Editar etapas" at bounding box center [331, 32] width 30 height 10
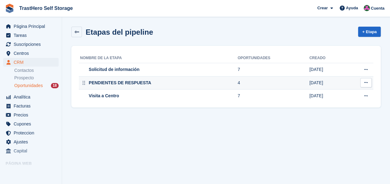
click at [369, 80] on button at bounding box center [365, 82] width 11 height 9
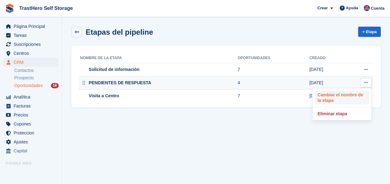
click at [353, 98] on p "Cambiar el nombre de la etapa" at bounding box center [342, 98] width 54 height 14
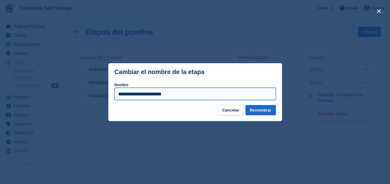
drag, startPoint x: 212, startPoint y: 96, endPoint x: 110, endPoint y: 107, distance: 102.4
click at [112, 107] on div "**********" at bounding box center [195, 92] width 174 height 58
type input "*"
type input "**********"
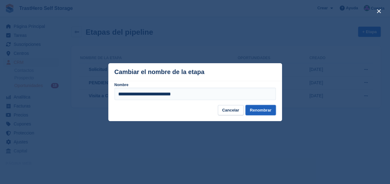
click at [256, 109] on button "Renombrar" at bounding box center [260, 110] width 30 height 10
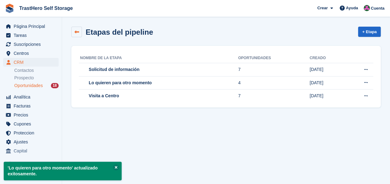
click at [77, 30] on icon at bounding box center [76, 32] width 5 height 5
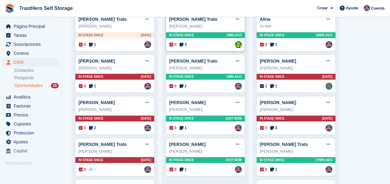
scroll to position [62, 0]
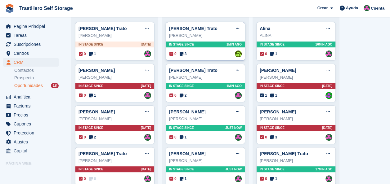
click at [192, 54] on div "0 3 Asignado a [PERSON_NAME]" at bounding box center [205, 54] width 72 height 7
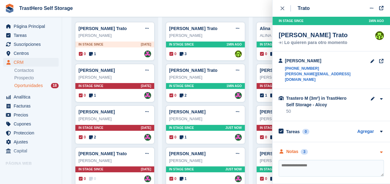
click at [303, 149] on div "3" at bounding box center [304, 152] width 7 height 6
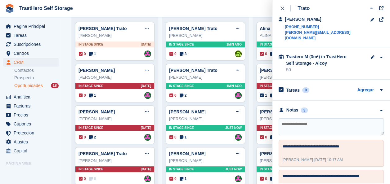
scroll to position [0, 0]
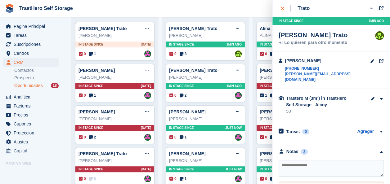
click at [283, 7] on icon "close" at bounding box center [282, 9] width 4 height 4
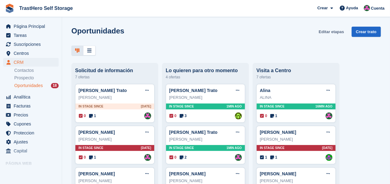
click at [330, 33] on link "Editar etapas" at bounding box center [331, 32] width 30 height 10
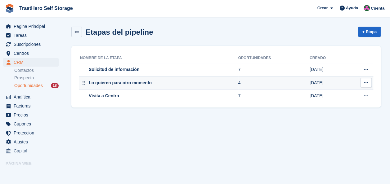
click at [365, 81] on icon at bounding box center [365, 83] width 3 height 4
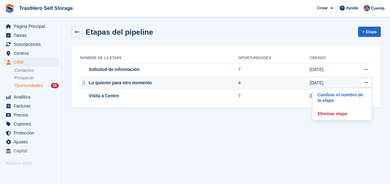
click at [132, 85] on div "Lo quieren para otro momento" at bounding box center [119, 83] width 64 height 7
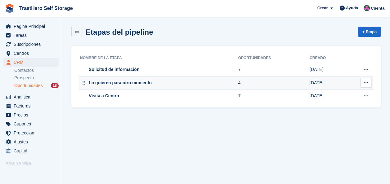
click at [361, 83] on button at bounding box center [365, 82] width 11 height 9
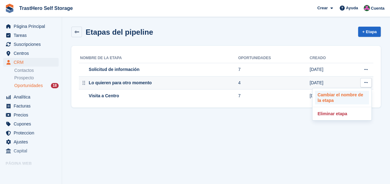
click at [352, 94] on p "Cambiar el nombre de la etapa" at bounding box center [342, 98] width 54 height 14
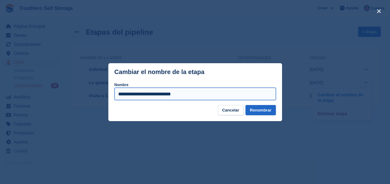
drag, startPoint x: 189, startPoint y: 94, endPoint x: 116, endPoint y: 97, distance: 73.0
click at [116, 97] on input "**********" at bounding box center [194, 94] width 161 height 12
type input "**********"
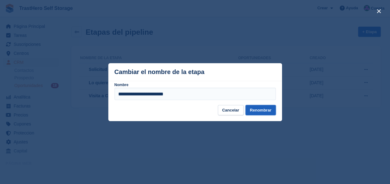
click at [266, 112] on button "Renombrar" at bounding box center [260, 110] width 30 height 10
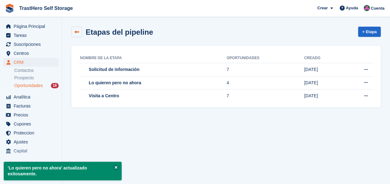
click at [74, 34] on icon at bounding box center [76, 32] width 5 height 5
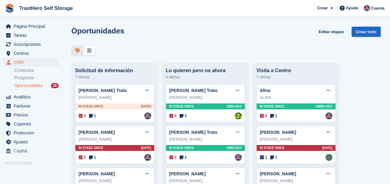
drag, startPoint x: 206, startPoint y: 98, endPoint x: 184, endPoint y: 121, distance: 32.1
click at [181, 121] on div "[PERSON_NAME] Trato Editar trato Marcar como ganado Marcar como perdido Elimina…" at bounding box center [205, 103] width 79 height 39
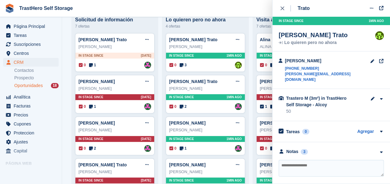
scroll to position [93, 0]
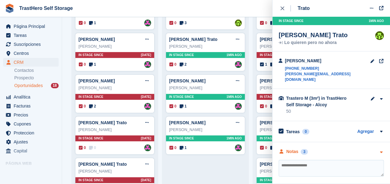
click at [298, 149] on div "Notas 3" at bounding box center [293, 152] width 29 height 7
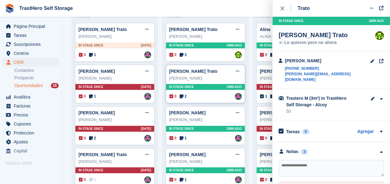
scroll to position [31, 0]
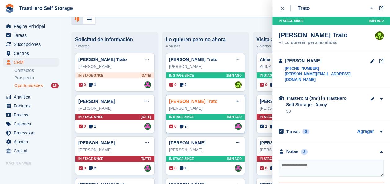
click at [199, 103] on link "[PERSON_NAME] Trato" at bounding box center [193, 101] width 48 height 5
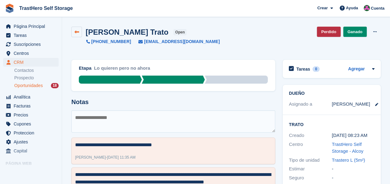
click at [75, 32] on icon at bounding box center [76, 32] width 5 height 5
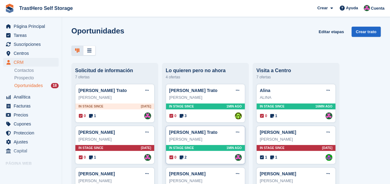
click at [185, 157] on span "2" at bounding box center [183, 158] width 7 height 6
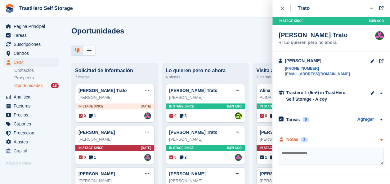
click at [296, 143] on div "Notas" at bounding box center [292, 140] width 12 height 7
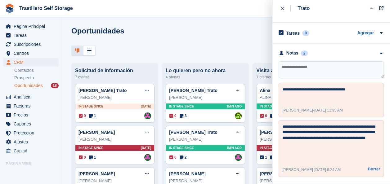
scroll to position [93, 0]
click at [298, 74] on textarea at bounding box center [331, 69] width 105 height 17
type textarea "**********"
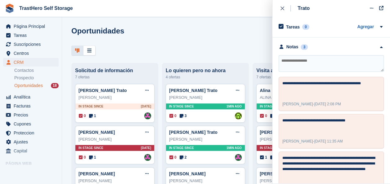
click at [209, 44] on div "Oportunidades Editar etapas Crear trato" at bounding box center [225, 36] width 309 height 18
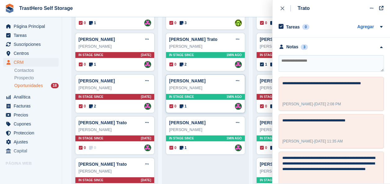
click at [199, 85] on div "[PERSON_NAME]" at bounding box center [205, 88] width 73 height 6
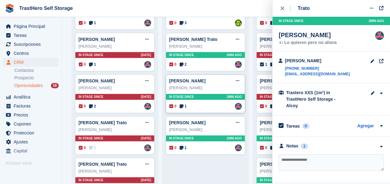
click at [187, 106] on div "0 1 Asignado a Marua Grioui" at bounding box center [205, 106] width 72 height 7
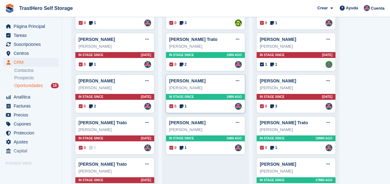
click at [199, 107] on div "0 1 Asignado a Marua Grioui" at bounding box center [205, 106] width 72 height 7
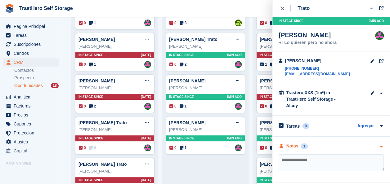
click at [297, 143] on div "Notas" at bounding box center [292, 146] width 12 height 7
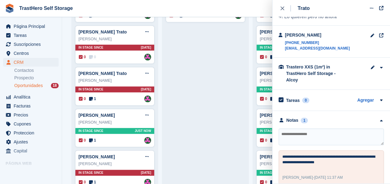
scroll to position [217, 0]
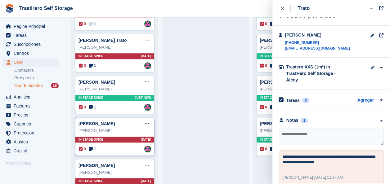
click at [94, 147] on span "1" at bounding box center [92, 149] width 7 height 6
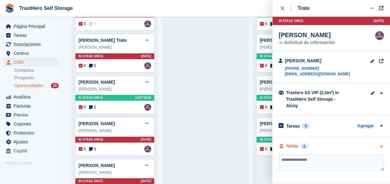
click at [292, 143] on div "Notas" at bounding box center [292, 146] width 12 height 7
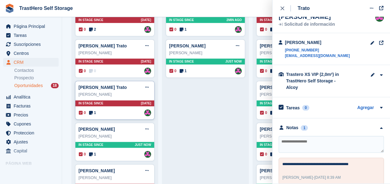
scroll to position [164, 0]
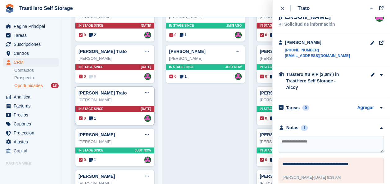
click at [97, 97] on div "[PERSON_NAME]" at bounding box center [115, 100] width 73 height 6
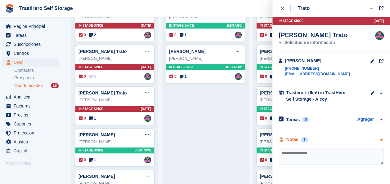
click at [286, 140] on div "Notas" at bounding box center [292, 140] width 12 height 7
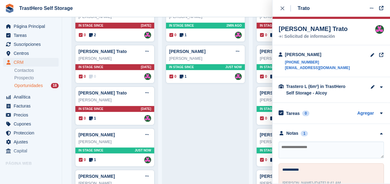
scroll to position [0, 0]
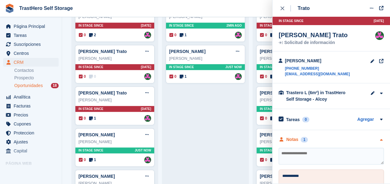
click at [294, 138] on div "Notas" at bounding box center [292, 140] width 12 height 7
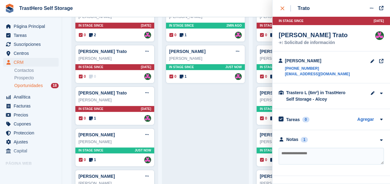
click at [282, 10] on icon "close" at bounding box center [282, 9] width 4 height 4
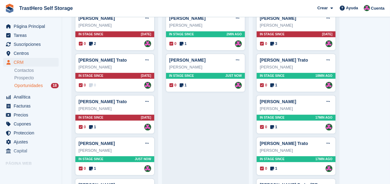
scroll to position [156, 0]
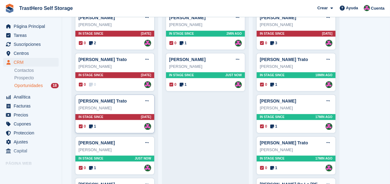
click at [100, 106] on div "[PERSON_NAME]" at bounding box center [115, 108] width 73 height 6
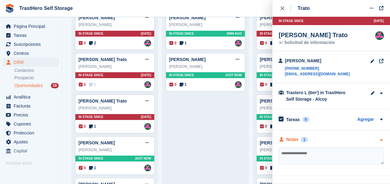
click at [292, 141] on div "Notas" at bounding box center [292, 140] width 12 height 7
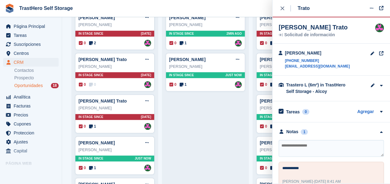
scroll to position [0, 0]
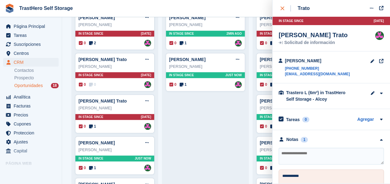
click at [286, 7] on div "close" at bounding box center [285, 8] width 10 height 6
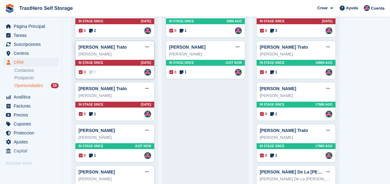
scroll to position [133, 0]
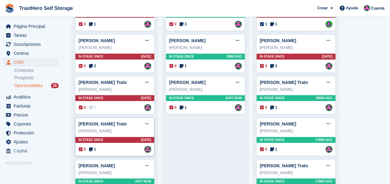
click at [115, 125] on div "[PERSON_NAME] Trato Editar trato Marcar como ganado Marcar como perdido Elimina…" at bounding box center [115, 123] width 73 height 9
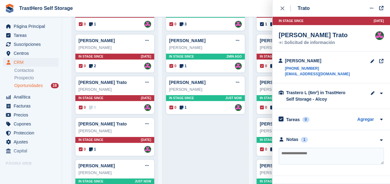
click at [322, 159] on textarea at bounding box center [331, 156] width 105 height 17
type textarea "**********"
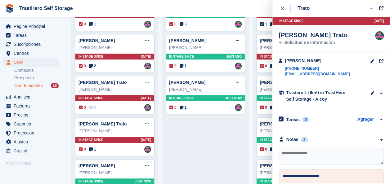
click at [193, 145] on div "[PERSON_NAME] Trato Editar trato Marcar como ganado Marcar como perdido Elimina…" at bounding box center [205, 97] width 79 height 292
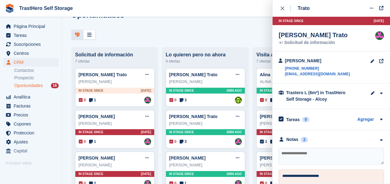
scroll to position [9, 0]
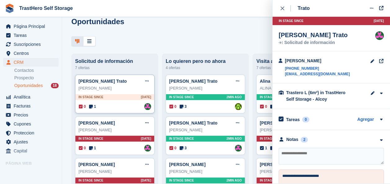
click at [116, 88] on div "[PERSON_NAME]" at bounding box center [115, 88] width 73 height 6
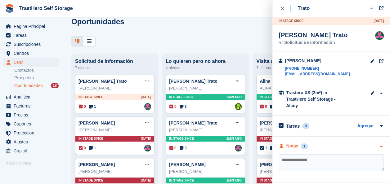
click at [301, 144] on div "1" at bounding box center [304, 147] width 7 height 6
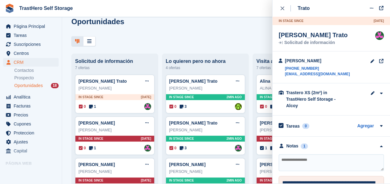
scroll to position [26, 0]
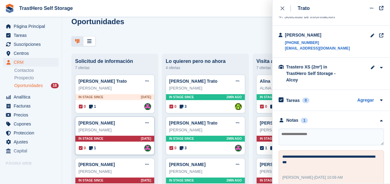
click at [105, 128] on div "[PERSON_NAME]" at bounding box center [115, 130] width 73 height 6
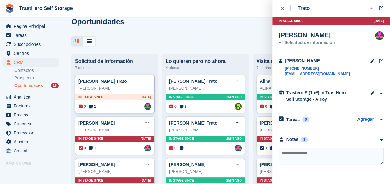
click at [118, 91] on div "[PERSON_NAME]" at bounding box center [115, 88] width 73 height 6
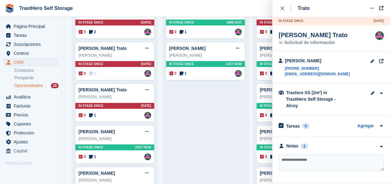
scroll to position [195, 0]
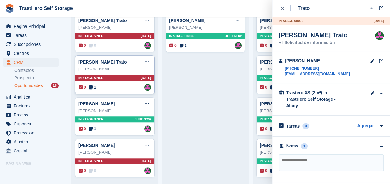
click at [108, 65] on div "[PERSON_NAME] Trato Editar trato Marcar como ganado Marcar como perdido Elimina…" at bounding box center [115, 61] width 73 height 9
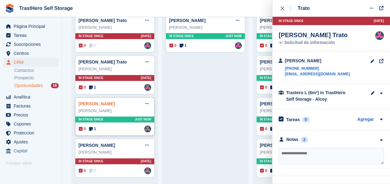
click at [115, 105] on link "[PERSON_NAME]" at bounding box center [97, 103] width 36 height 5
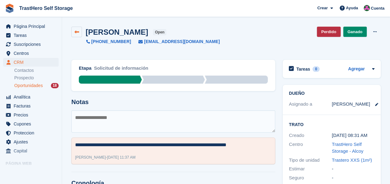
click at [78, 31] on icon at bounding box center [76, 32] width 5 height 5
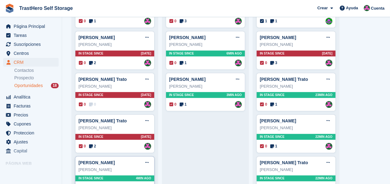
scroll to position [195, 0]
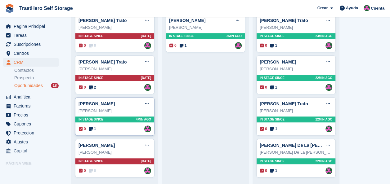
click at [114, 111] on div "[PERSON_NAME]" at bounding box center [115, 111] width 73 height 6
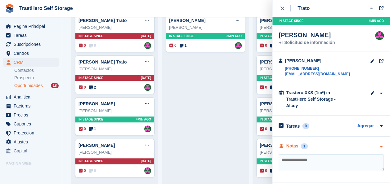
click at [296, 143] on div "Notas" at bounding box center [292, 146] width 12 height 7
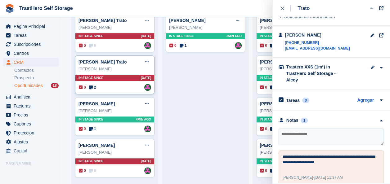
click at [101, 71] on div "[PERSON_NAME]" at bounding box center [115, 69] width 73 height 6
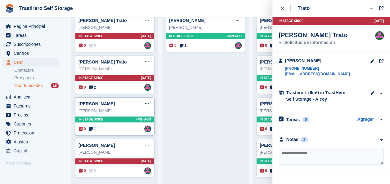
click at [114, 112] on div "[PERSON_NAME]" at bounding box center [115, 111] width 73 height 6
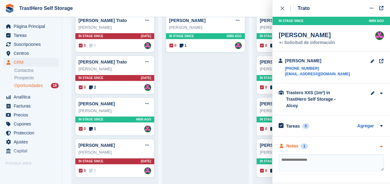
click at [290, 143] on div "Notas" at bounding box center [292, 146] width 12 height 7
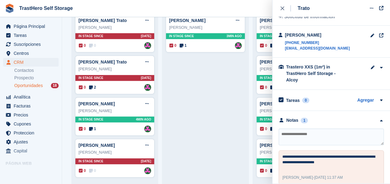
click at [323, 133] on textarea at bounding box center [331, 137] width 105 height 17
type textarea "**********"
drag, startPoint x: 334, startPoint y: 128, endPoint x: 273, endPoint y: 130, distance: 60.5
click at [274, 130] on div "**********" at bounding box center [331, 151] width 118 height 80
click at [319, 132] on textarea at bounding box center [331, 137] width 105 height 17
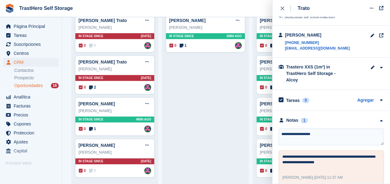
type textarea "**********"
drag, startPoint x: 302, startPoint y: 128, endPoint x: 254, endPoint y: 128, distance: 48.1
click at [254, 128] on body "TrastHero Self Storage Crear Suscripción [GEOGRAPHIC_DATA] Contacto Trato Descu…" at bounding box center [195, 92] width 390 height 184
click at [181, 132] on div "[PERSON_NAME] Trato Editar trato Marcar como ganado Marcar como perdido Elimina…" at bounding box center [205, 35] width 79 height 292
click at [148, 105] on icon at bounding box center [146, 104] width 3 height 4
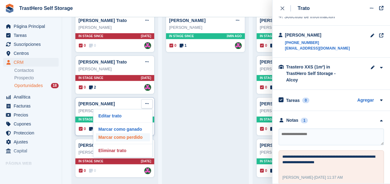
click at [133, 135] on p "Marcar como perdido" at bounding box center [123, 137] width 54 height 8
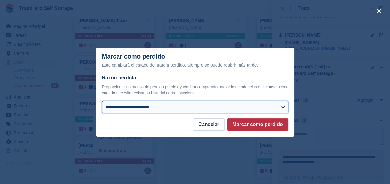
click at [144, 106] on select "**********" at bounding box center [195, 107] width 186 height 12
select select "**********"
click at [102, 101] on select "**********" at bounding box center [195, 107] width 186 height 12
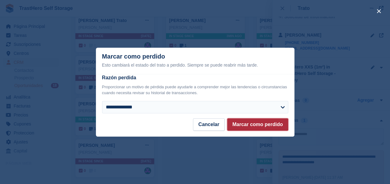
click at [254, 122] on button "Marcar como perdido" at bounding box center [257, 125] width 61 height 12
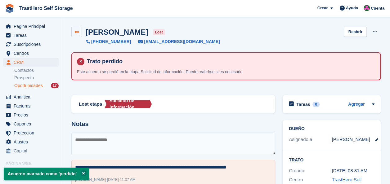
click at [78, 34] on icon at bounding box center [76, 32] width 5 height 5
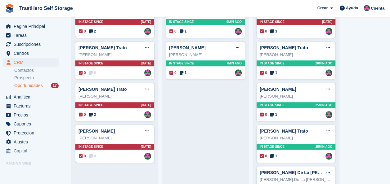
scroll to position [124, 0]
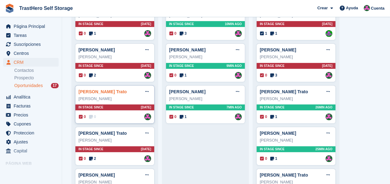
click at [94, 90] on link "[PERSON_NAME] Trato" at bounding box center [103, 91] width 48 height 5
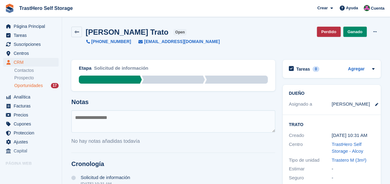
click at [164, 115] on textarea at bounding box center [173, 121] width 204 height 22
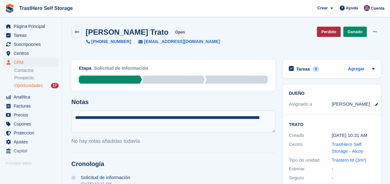
type textarea "**********"
click at [335, 33] on link "Perdido" at bounding box center [329, 32] width 24 height 10
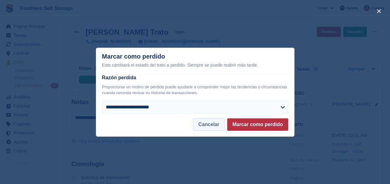
click at [209, 125] on button "Cancelar" at bounding box center [209, 125] width 32 height 12
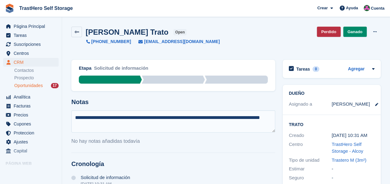
click at [166, 124] on textarea "**********" at bounding box center [173, 121] width 204 height 22
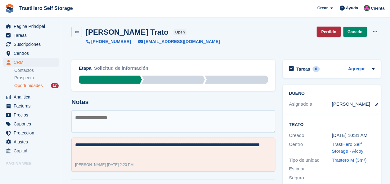
click at [330, 29] on link "Perdido" at bounding box center [329, 32] width 24 height 10
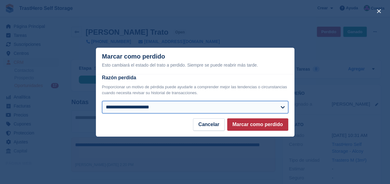
click at [214, 110] on select "**********" at bounding box center [195, 107] width 186 height 12
select select "**********"
click at [102, 101] on select "**********" at bounding box center [195, 107] width 186 height 12
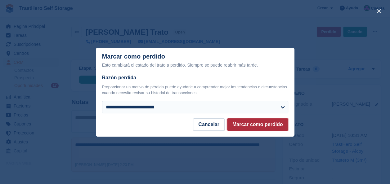
click at [265, 121] on button "Marcar como perdido" at bounding box center [257, 125] width 61 height 12
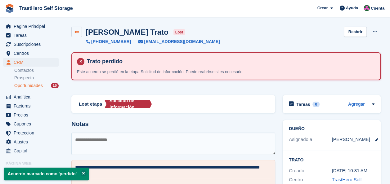
click at [82, 30] on link at bounding box center [76, 32] width 11 height 11
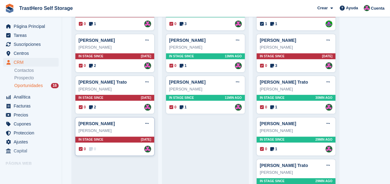
scroll to position [133, 0]
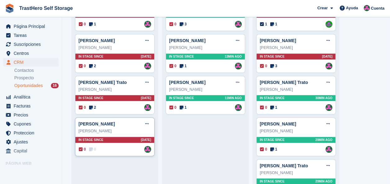
click at [127, 125] on div "[PERSON_NAME] Editar trato Marcar como ganado Marcar como perdido Eliminar trato" at bounding box center [115, 123] width 73 height 9
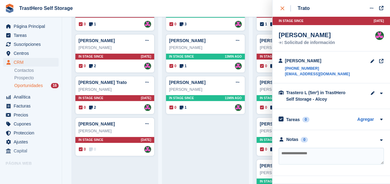
click at [282, 8] on icon "close" at bounding box center [282, 9] width 4 height 4
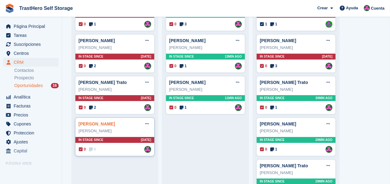
click at [109, 123] on link "[PERSON_NAME]" at bounding box center [97, 124] width 36 height 5
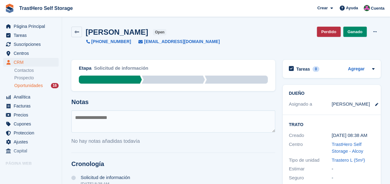
click at [148, 122] on textarea at bounding box center [173, 121] width 204 height 22
type textarea "**********"
drag, startPoint x: 138, startPoint y: 111, endPoint x: 52, endPoint y: 109, distance: 85.7
click at [52, 109] on div "Página Principal Tareas Suscripciones Suscripciones Suscripciones Contratos Aum…" at bounding box center [195, 159] width 390 height 319
type textarea "**********"
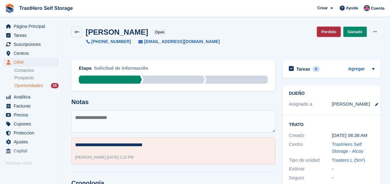
click at [338, 34] on link "Perdido" at bounding box center [329, 32] width 24 height 10
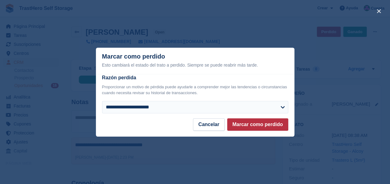
click at [175, 100] on div "**********" at bounding box center [195, 93] width 186 height 39
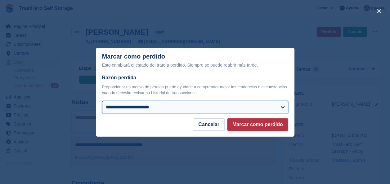
click at [176, 104] on select "**********" at bounding box center [195, 107] width 186 height 12
select select "**********"
click at [102, 101] on select "**********" at bounding box center [195, 107] width 186 height 12
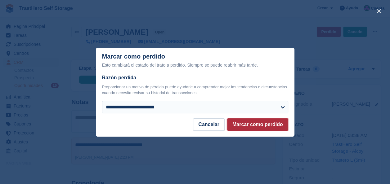
click at [259, 123] on button "Marcar como perdido" at bounding box center [257, 125] width 61 height 12
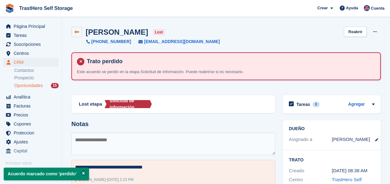
click at [81, 31] on link at bounding box center [76, 32] width 11 height 11
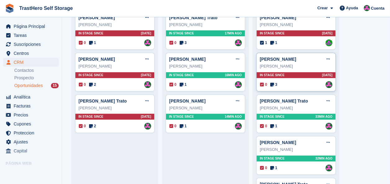
scroll to position [124, 0]
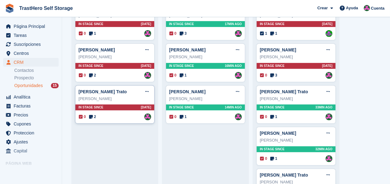
click at [96, 115] on span "2" at bounding box center [92, 117] width 7 height 6
